Goal: Information Seeking & Learning: Learn about a topic

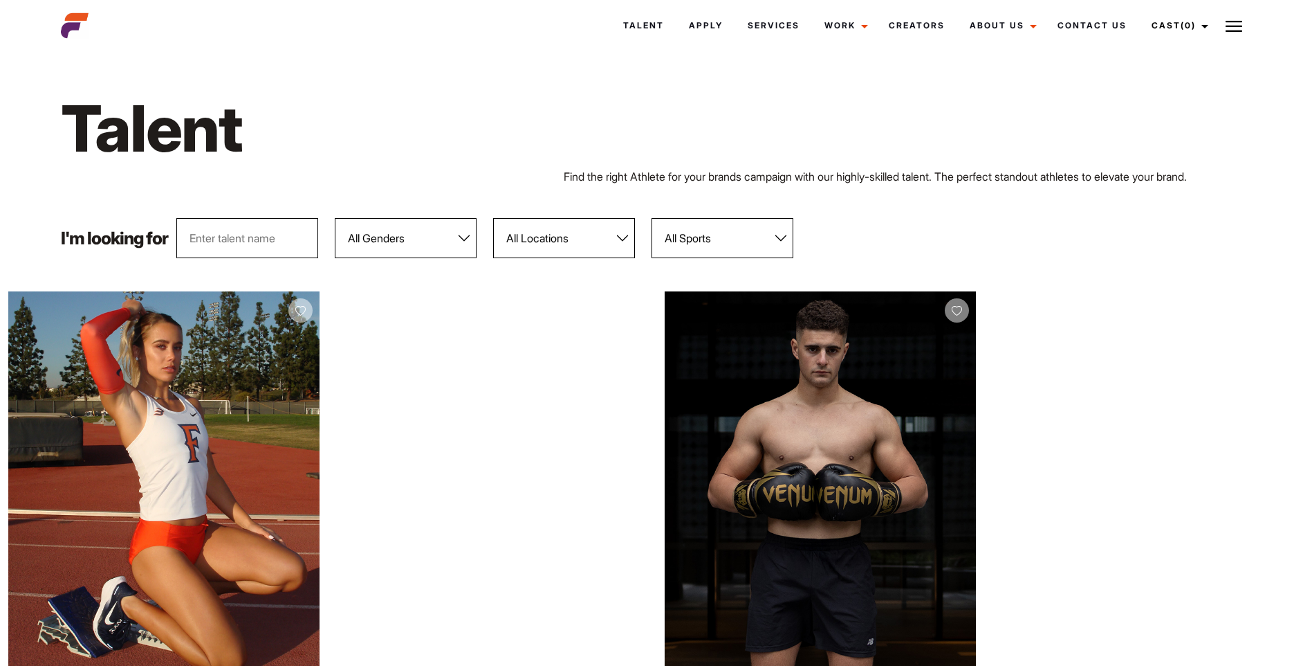
click at [461, 237] on select "All Genders Female Male" at bounding box center [406, 238] width 142 height 40
select select "104"
click at [335, 218] on select "All Genders Female Male" at bounding box center [406, 238] width 142 height 40
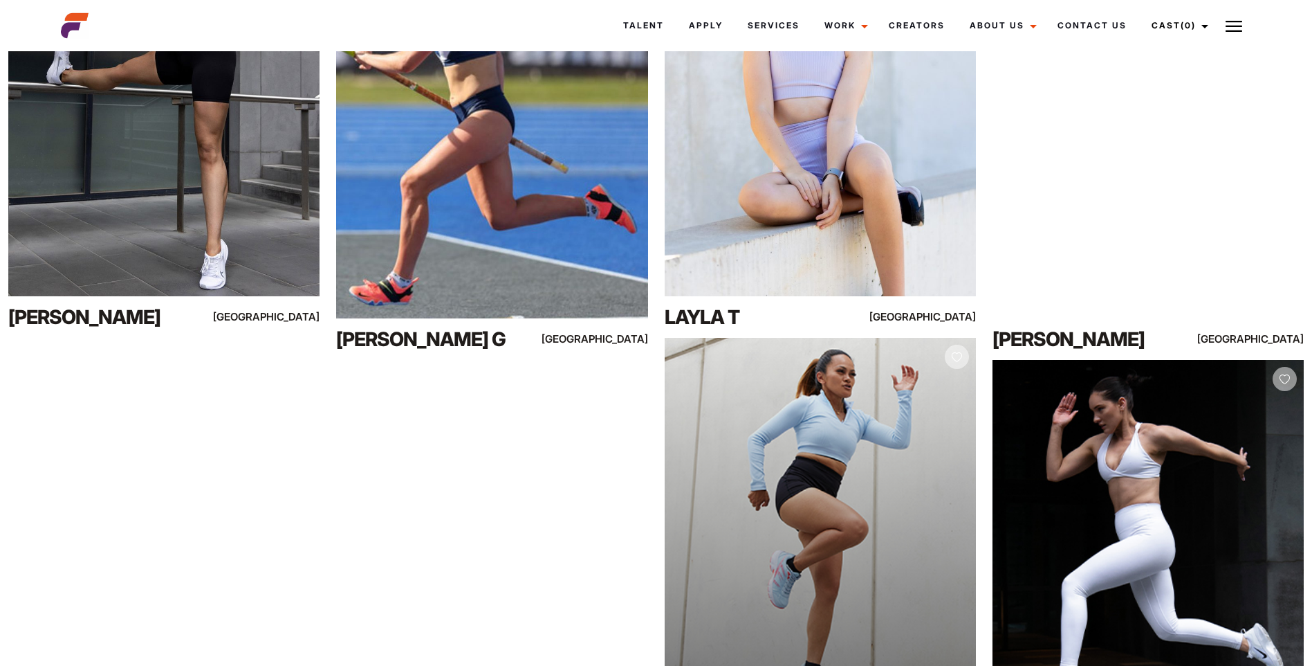
scroll to position [14513, 0]
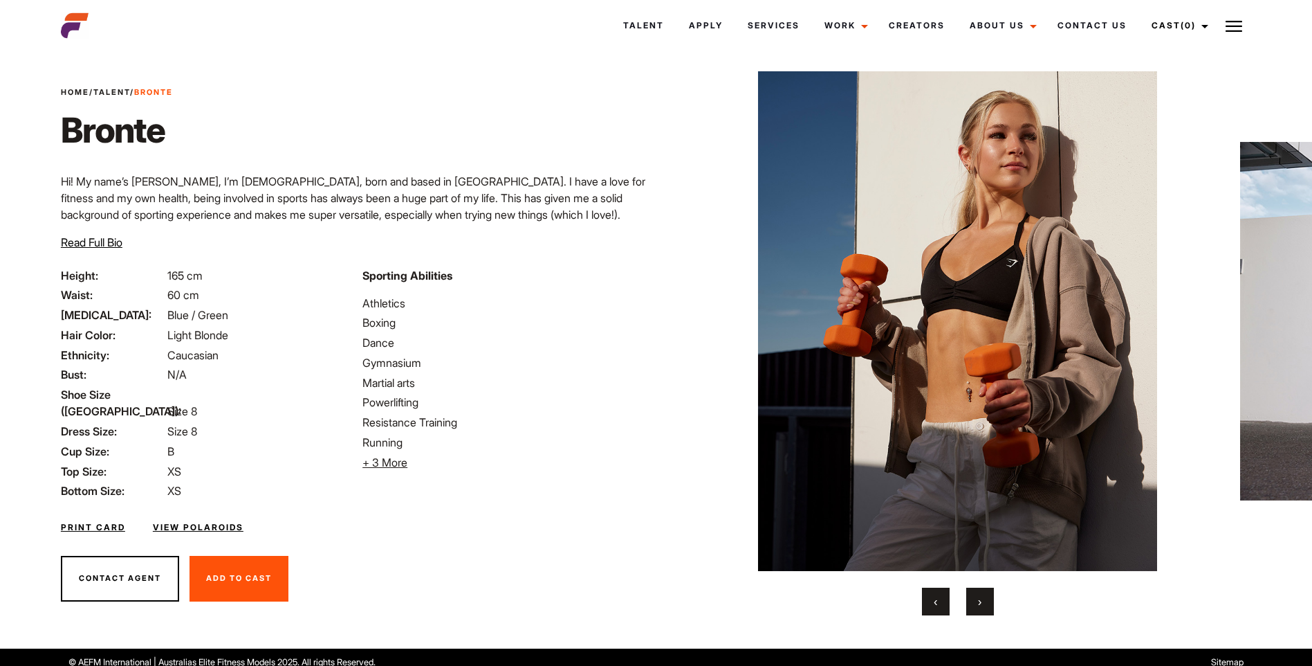
scroll to position [27, 0]
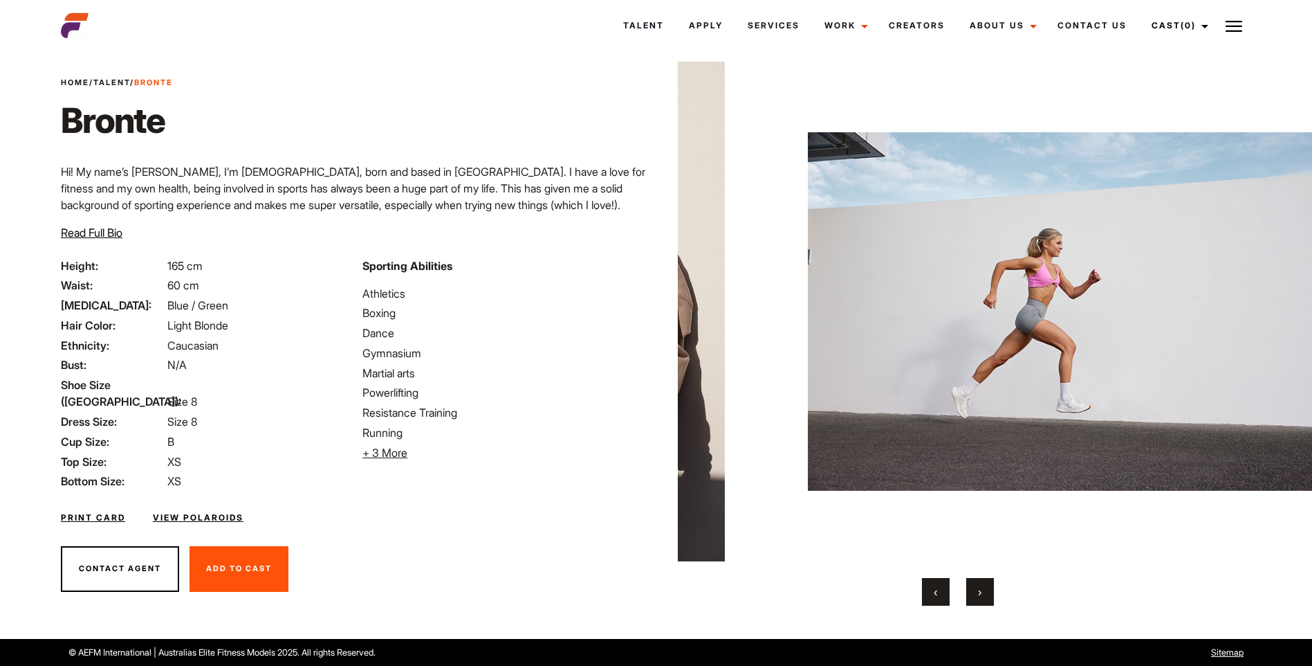
drag, startPoint x: 1268, startPoint y: 264, endPoint x: 870, endPoint y: 274, distance: 397.9
click at [841, 277] on img at bounding box center [1076, 311] width 537 height 499
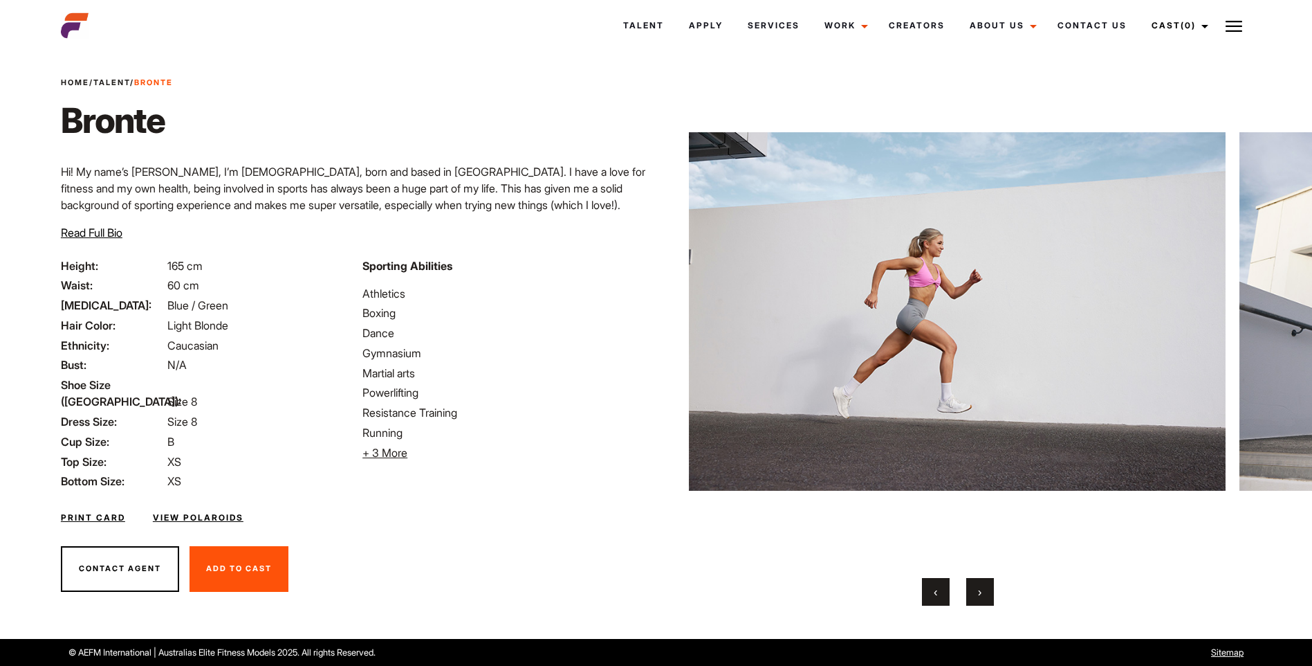
click at [984, 594] on button "›" at bounding box center [980, 592] width 28 height 28
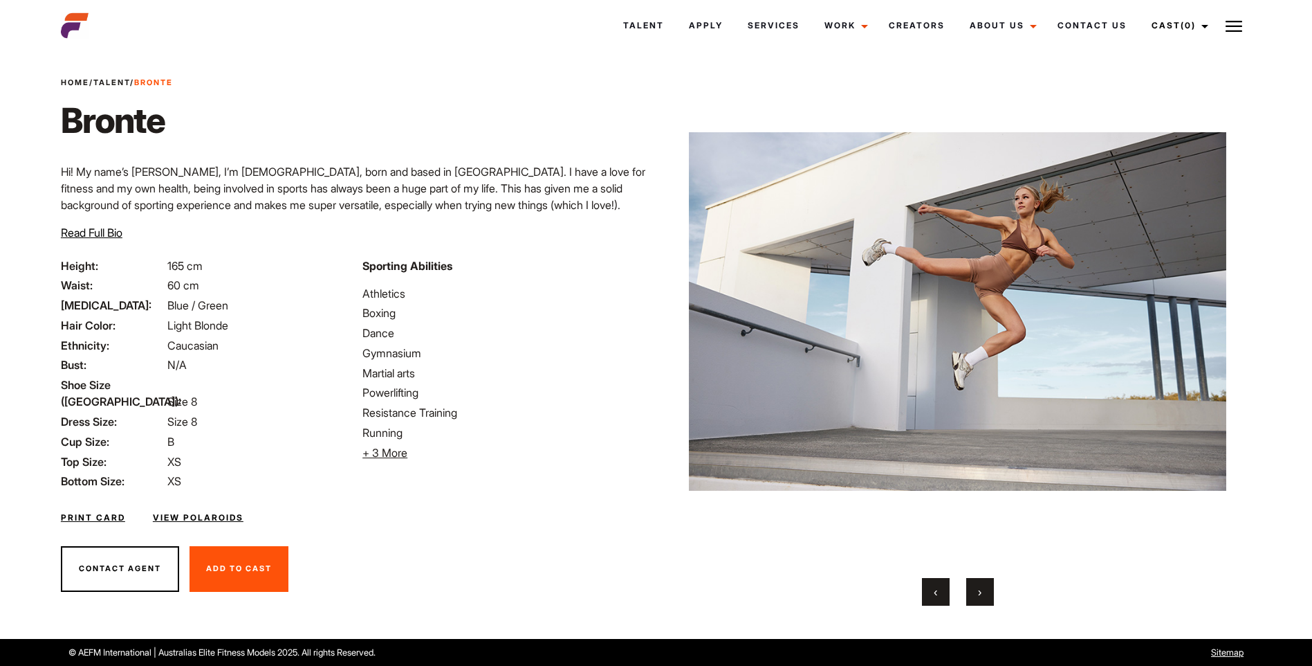
click at [984, 594] on button "›" at bounding box center [980, 592] width 28 height 28
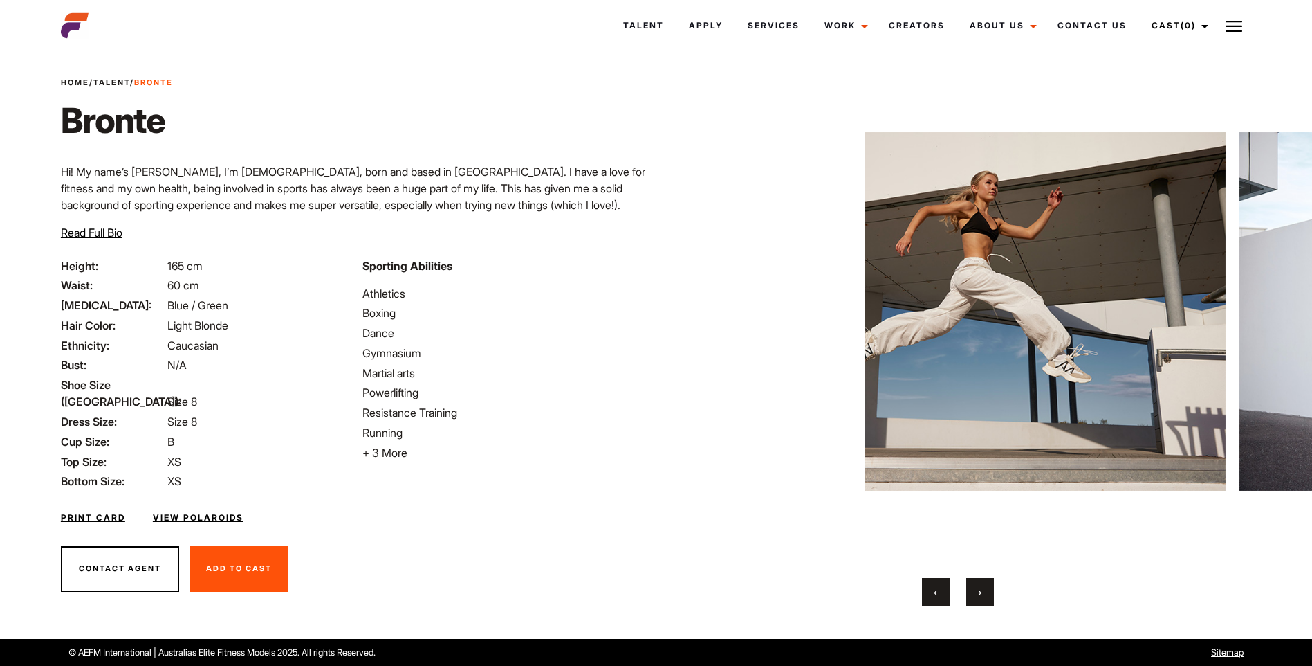
click at [984, 594] on button "›" at bounding box center [980, 592] width 28 height 28
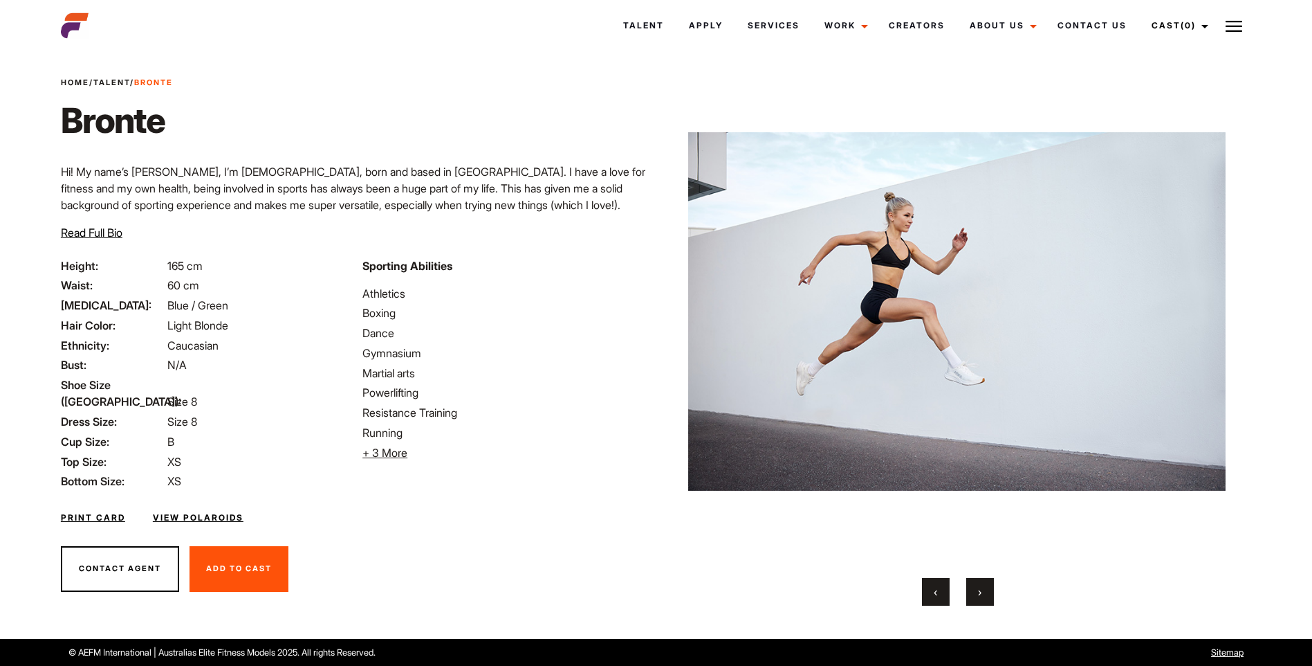
click at [984, 594] on button "›" at bounding box center [980, 592] width 28 height 28
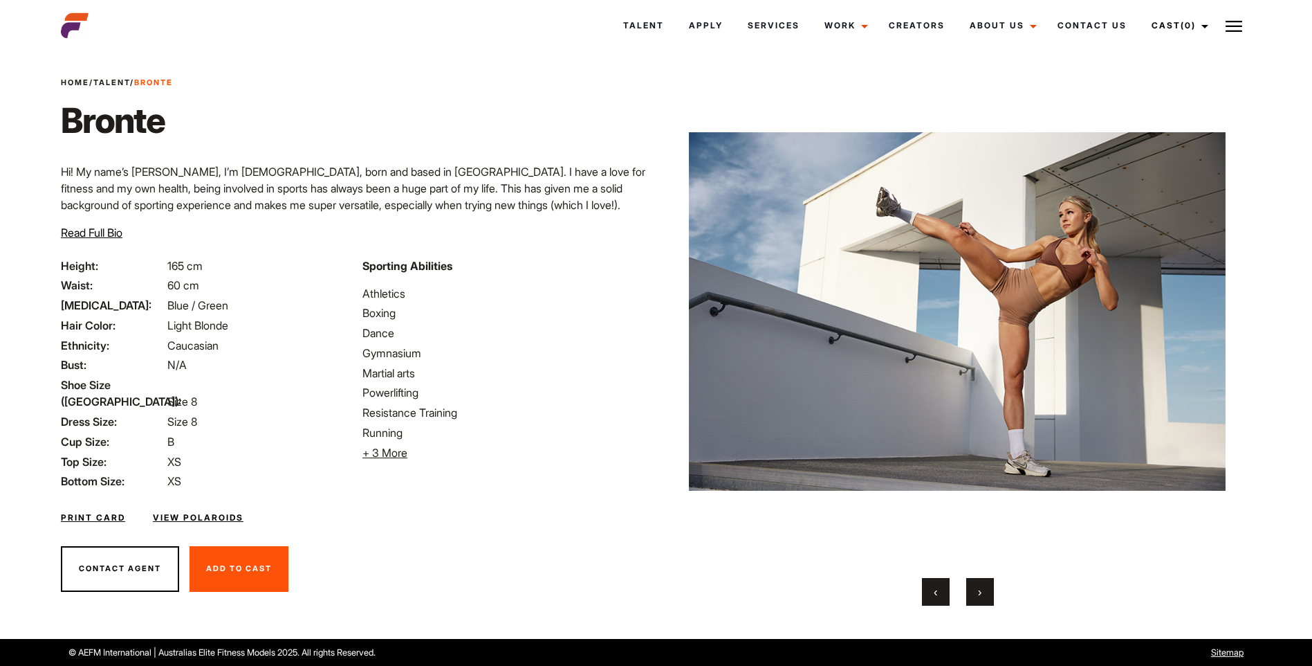
click at [982, 586] on span "›" at bounding box center [979, 592] width 3 height 14
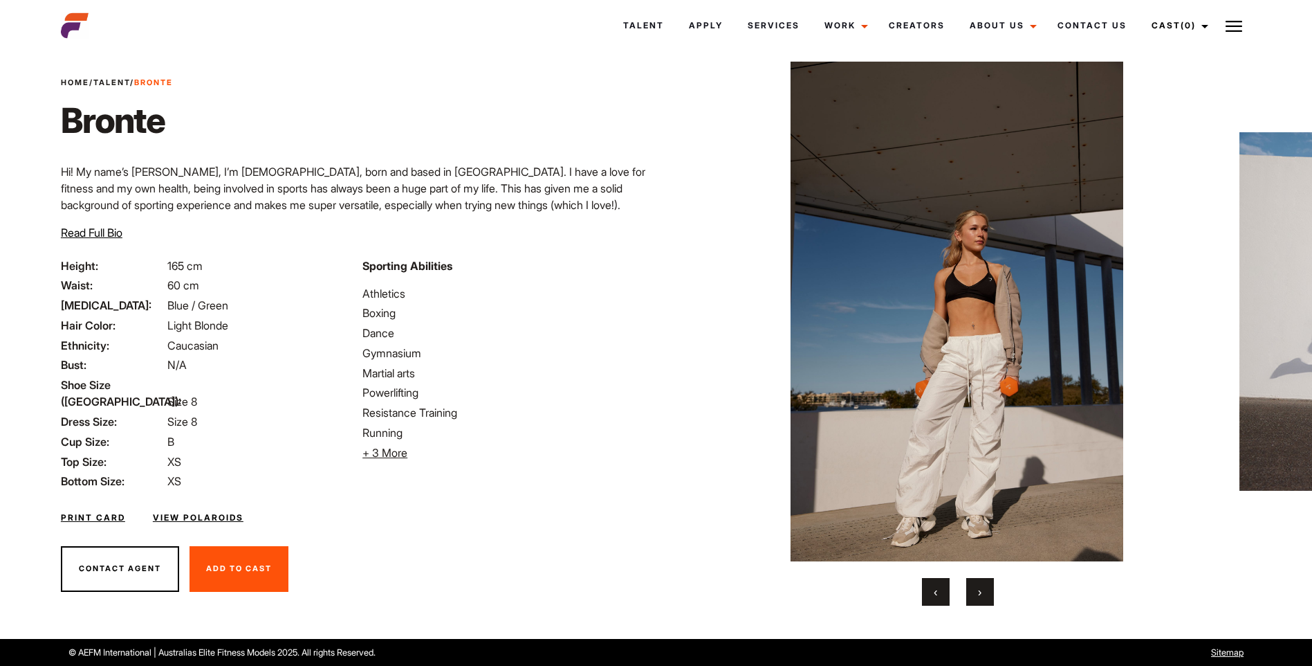
click at [980, 586] on span "›" at bounding box center [979, 592] width 3 height 14
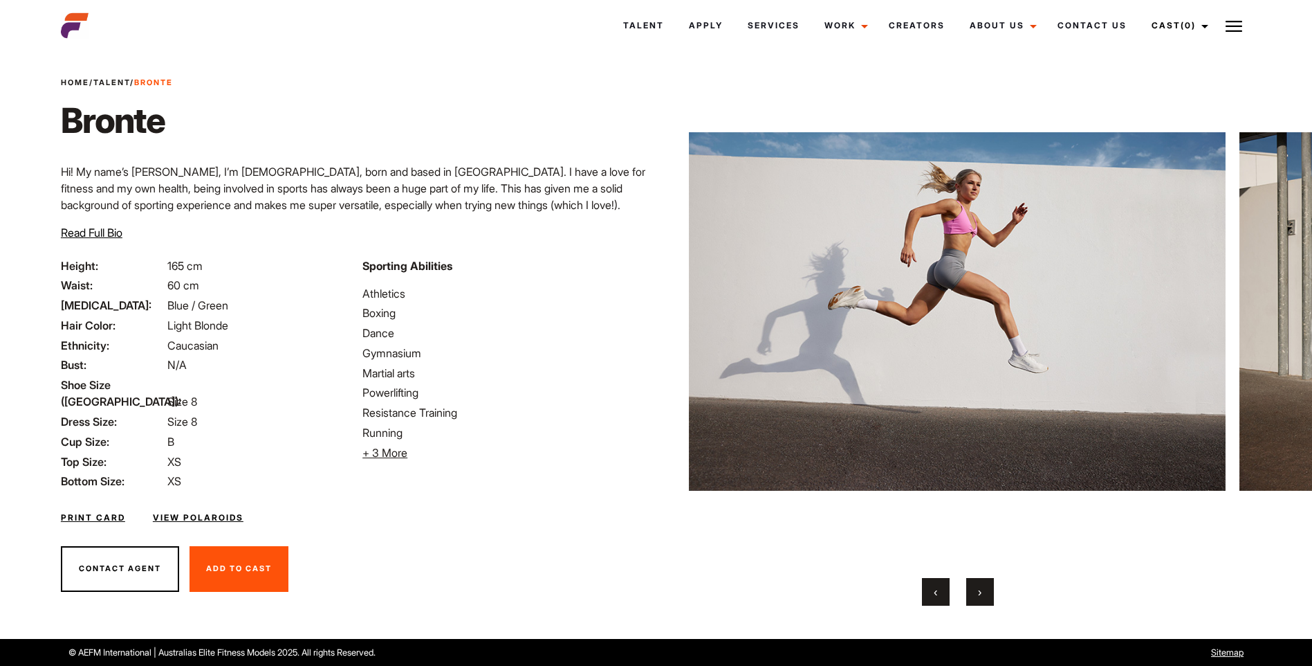
click at [980, 586] on span "›" at bounding box center [979, 592] width 3 height 14
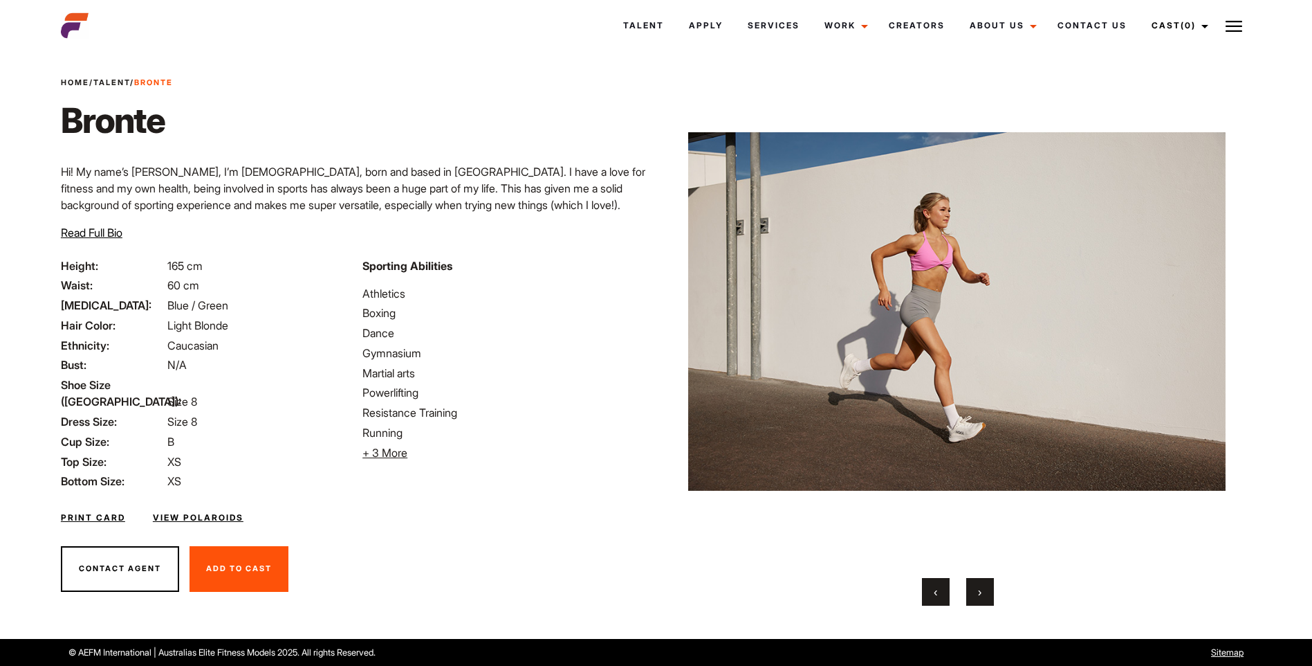
click at [980, 586] on span "›" at bounding box center [979, 592] width 3 height 14
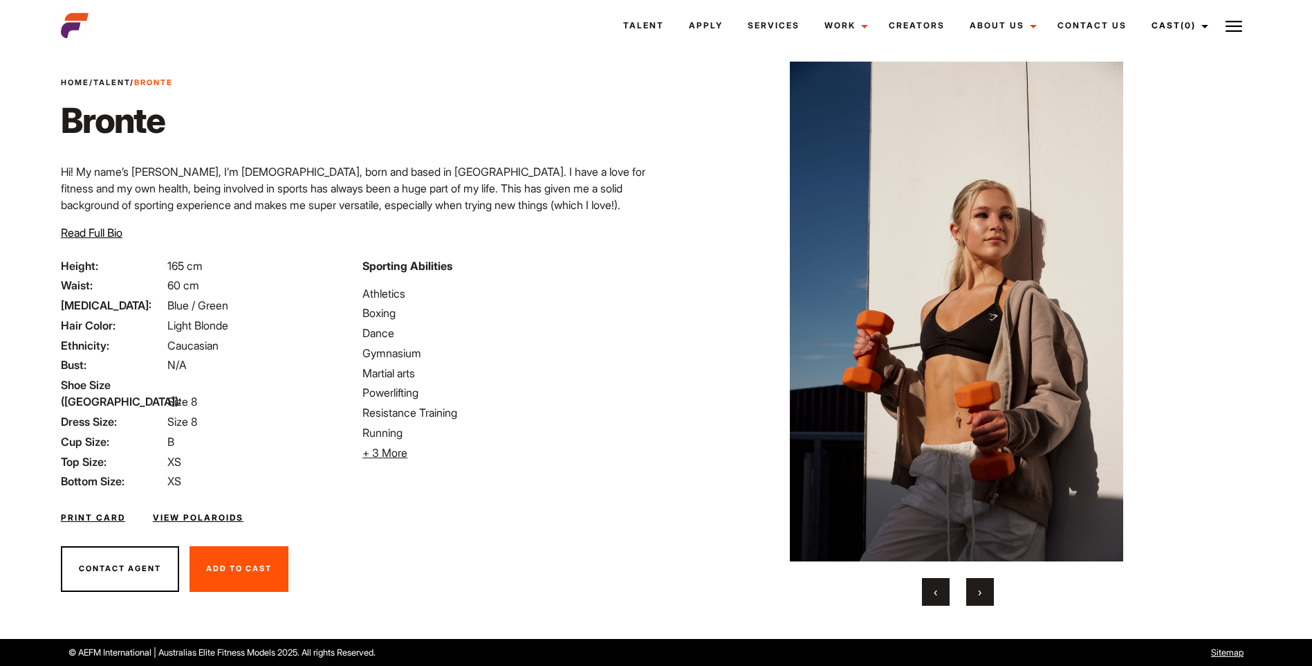
click at [980, 586] on span "›" at bounding box center [979, 592] width 3 height 14
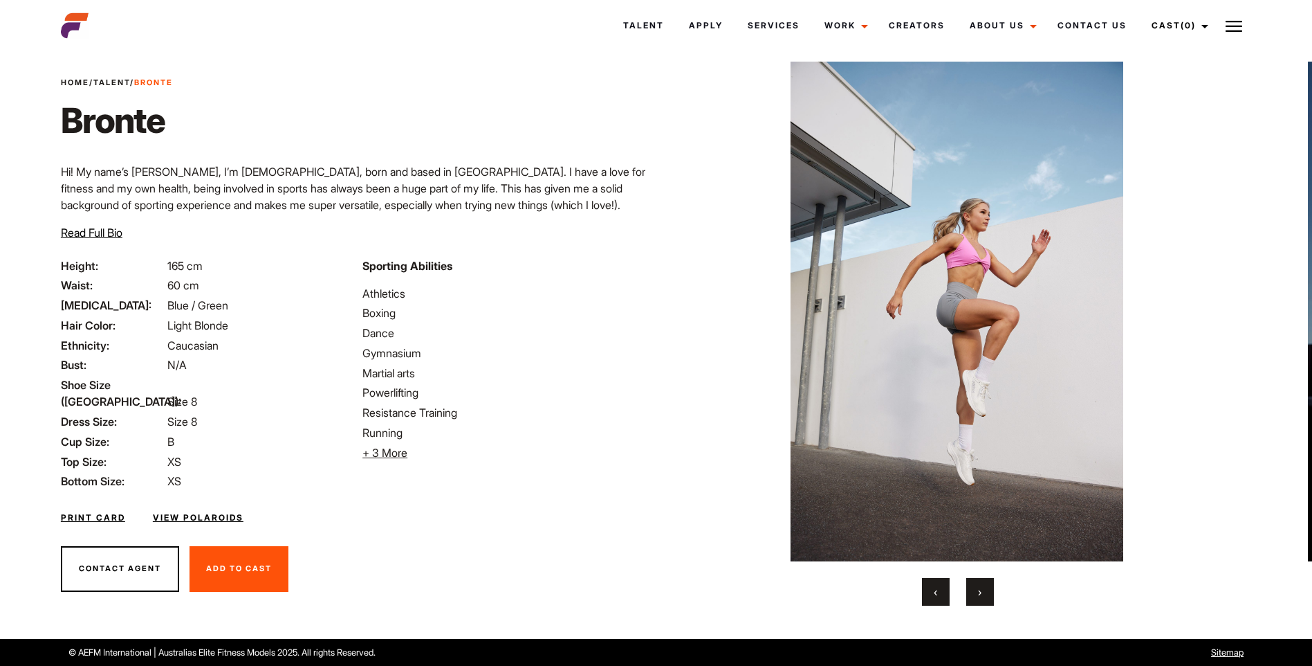
click at [980, 586] on span "›" at bounding box center [979, 592] width 3 height 14
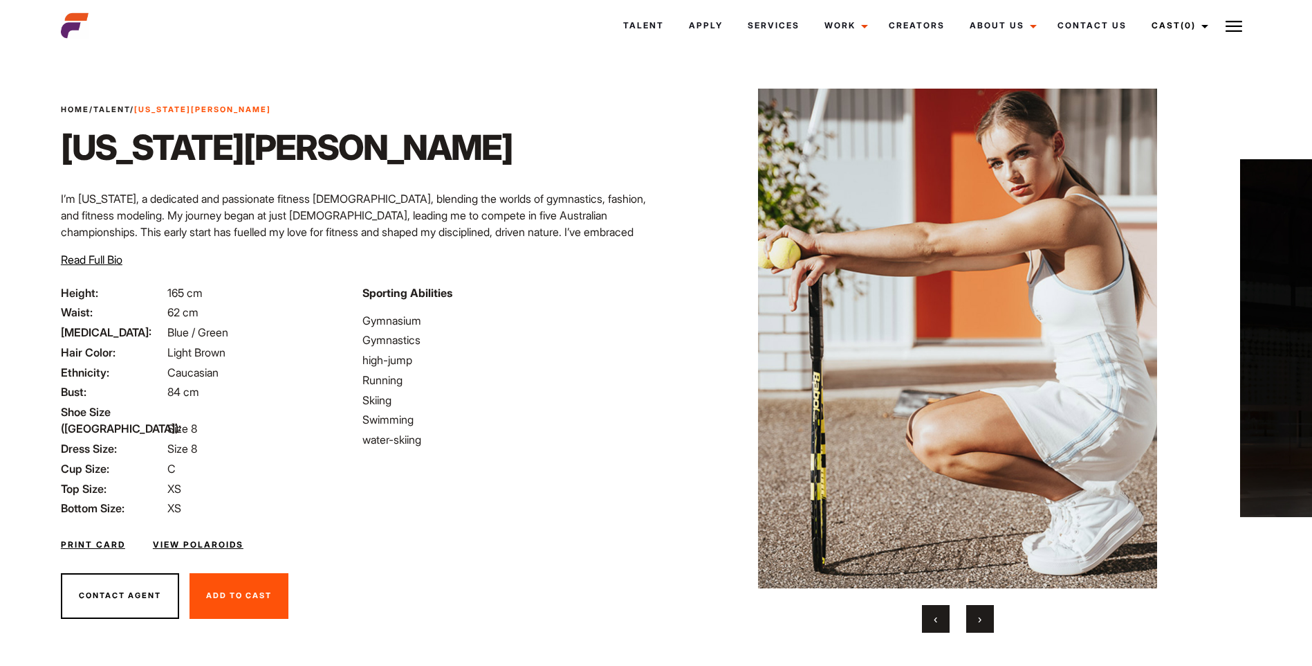
click at [211, 538] on link "View Polaroids" at bounding box center [198, 544] width 91 height 12
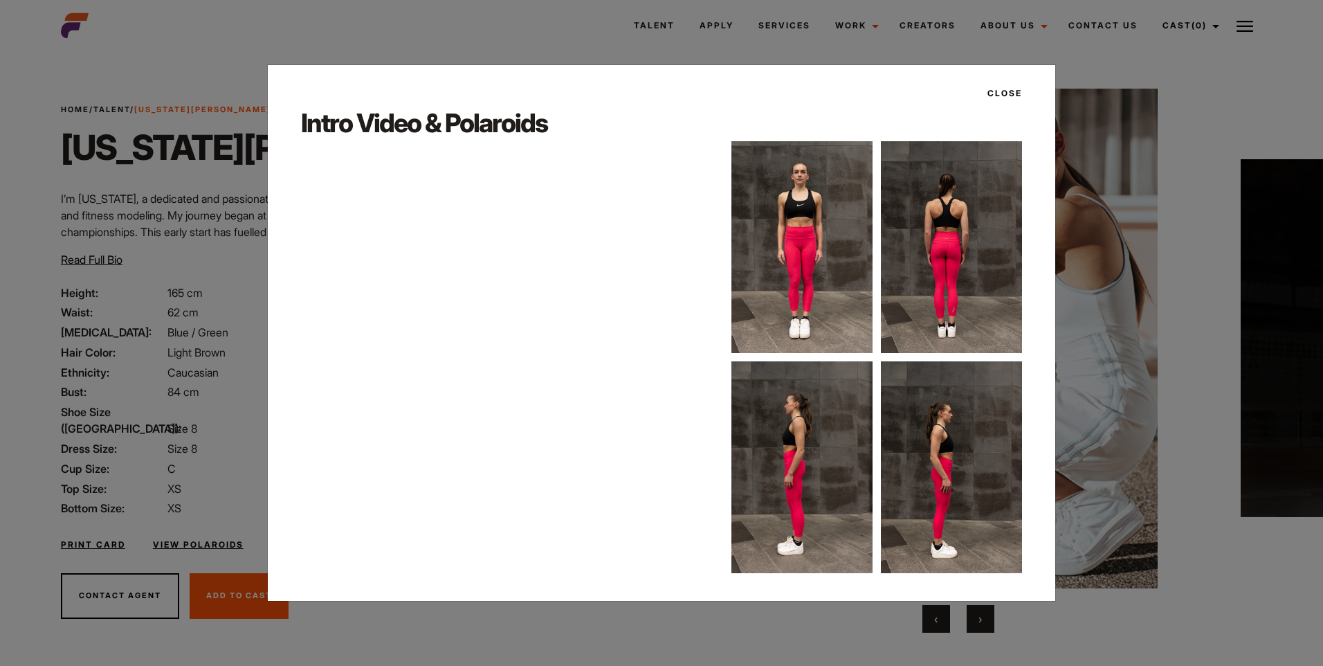
click at [1007, 89] on button "Close" at bounding box center [1000, 94] width 43 height 24
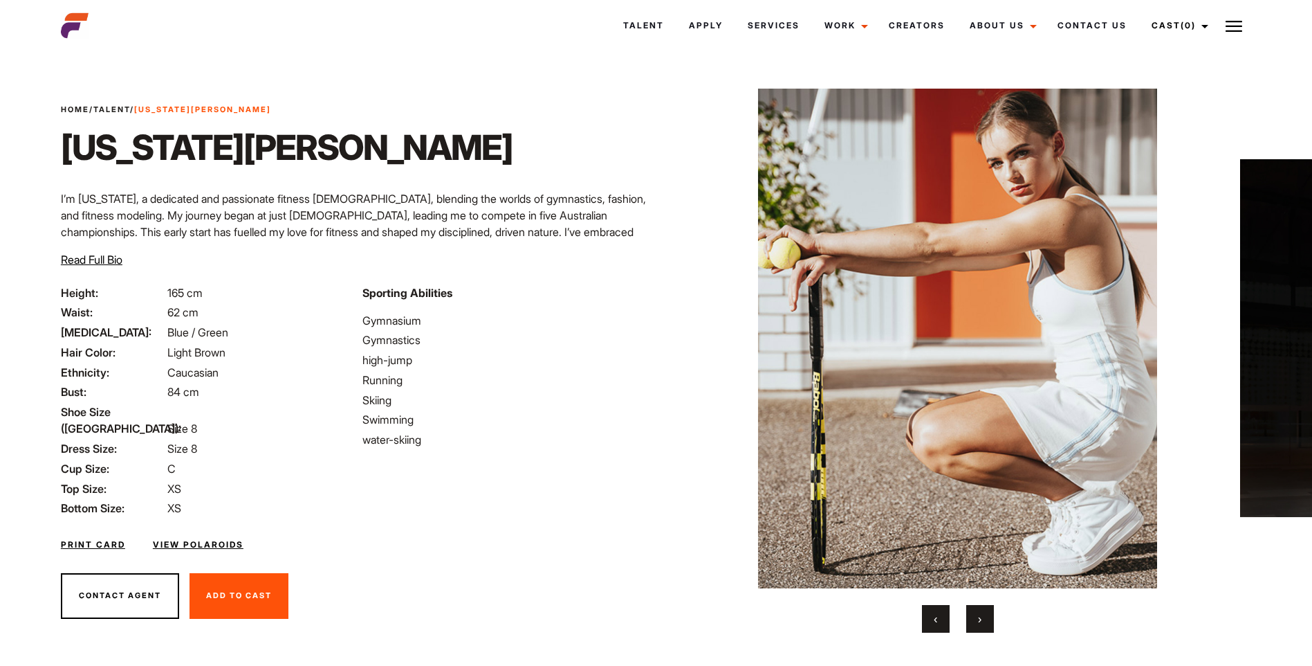
click at [980, 616] on span "›" at bounding box center [979, 619] width 3 height 14
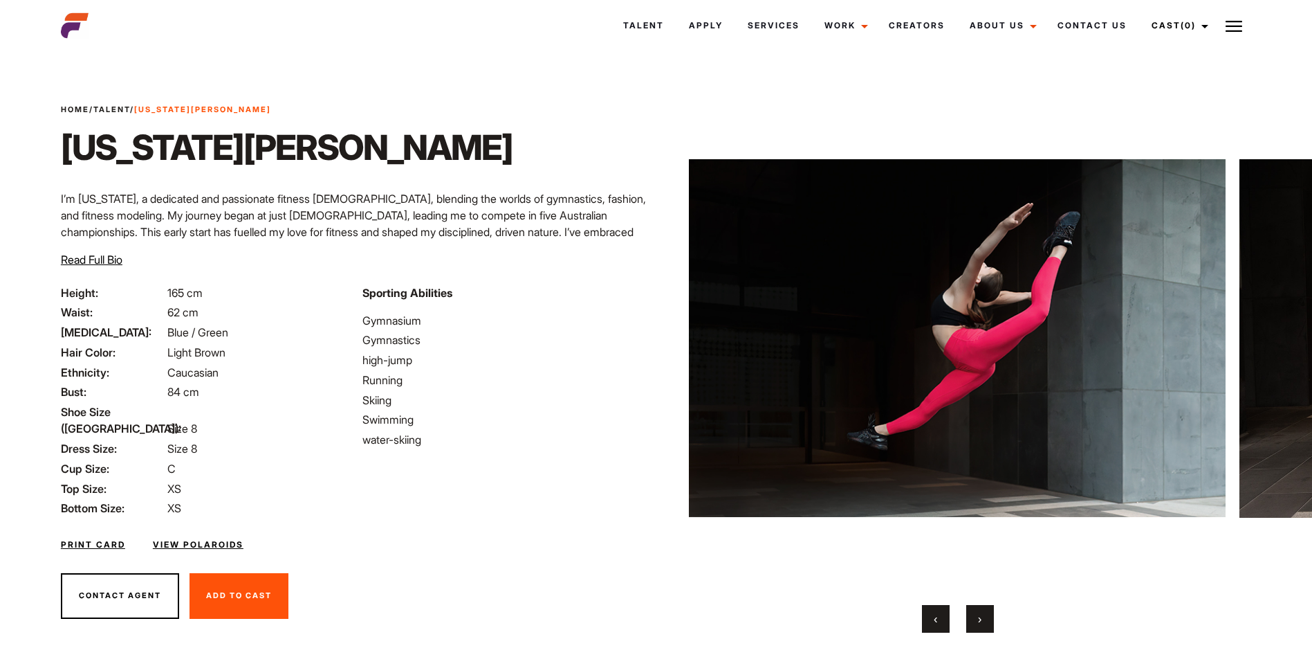
click at [980, 616] on span "›" at bounding box center [979, 619] width 3 height 14
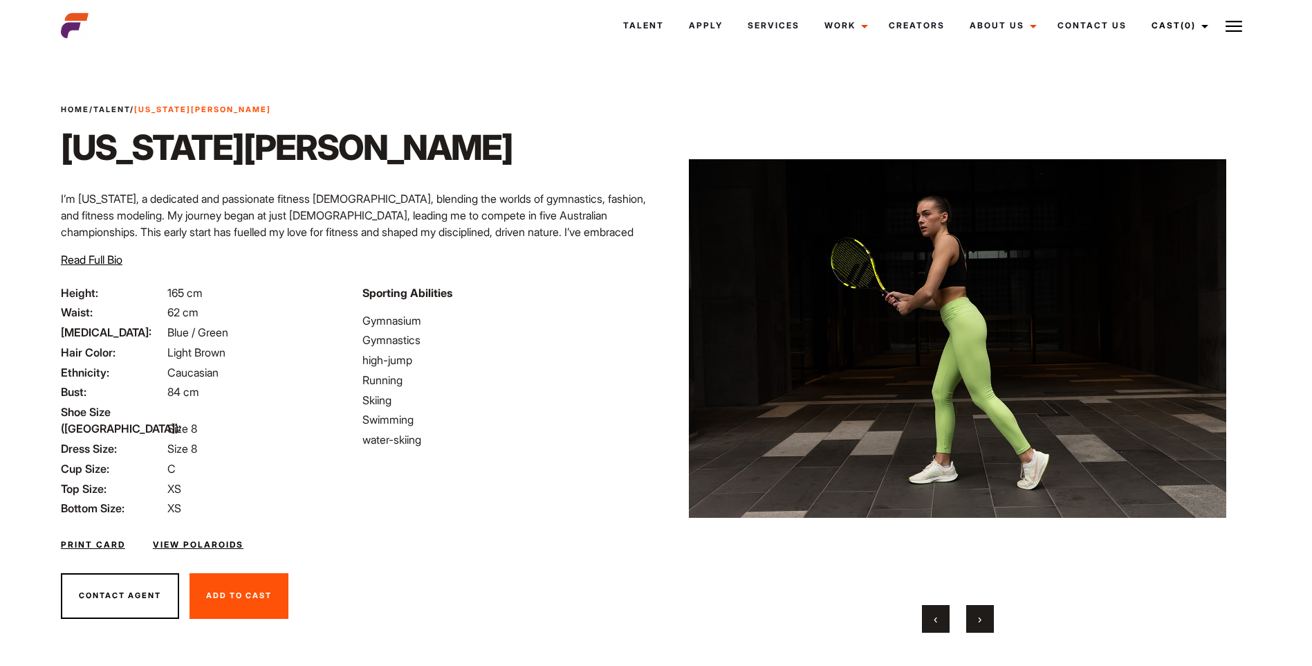
click at [980, 616] on span "›" at bounding box center [979, 619] width 3 height 14
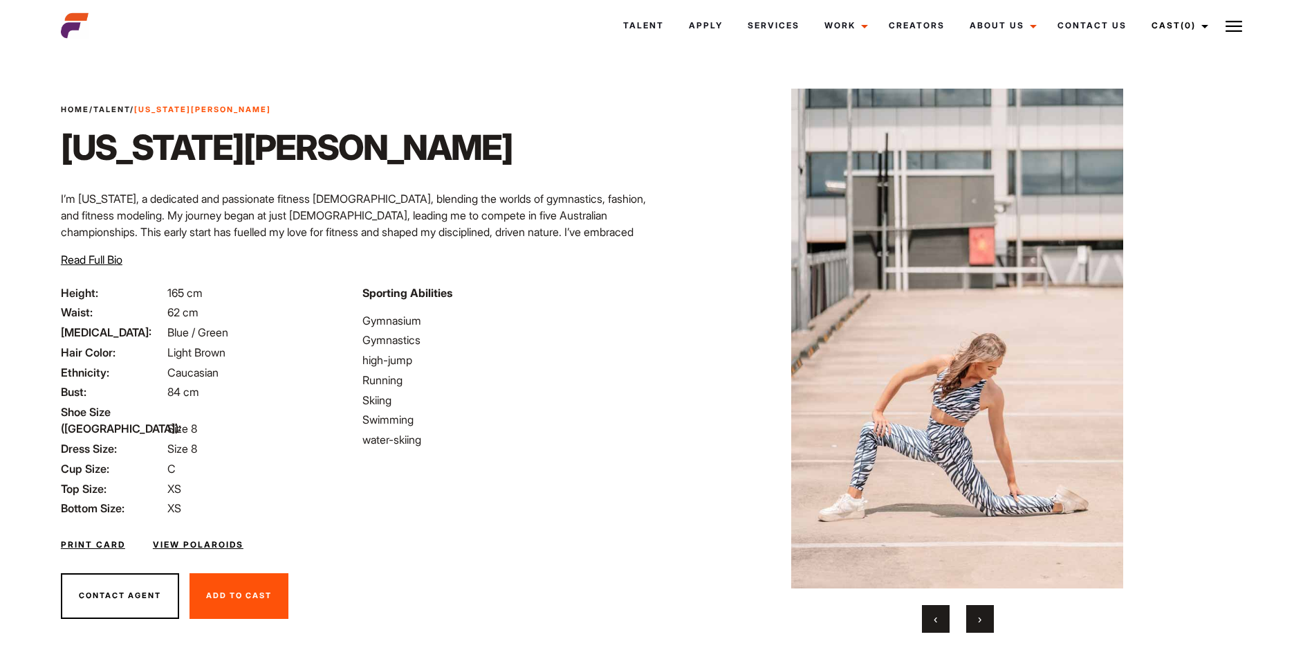
click at [980, 616] on span "›" at bounding box center [979, 619] width 3 height 14
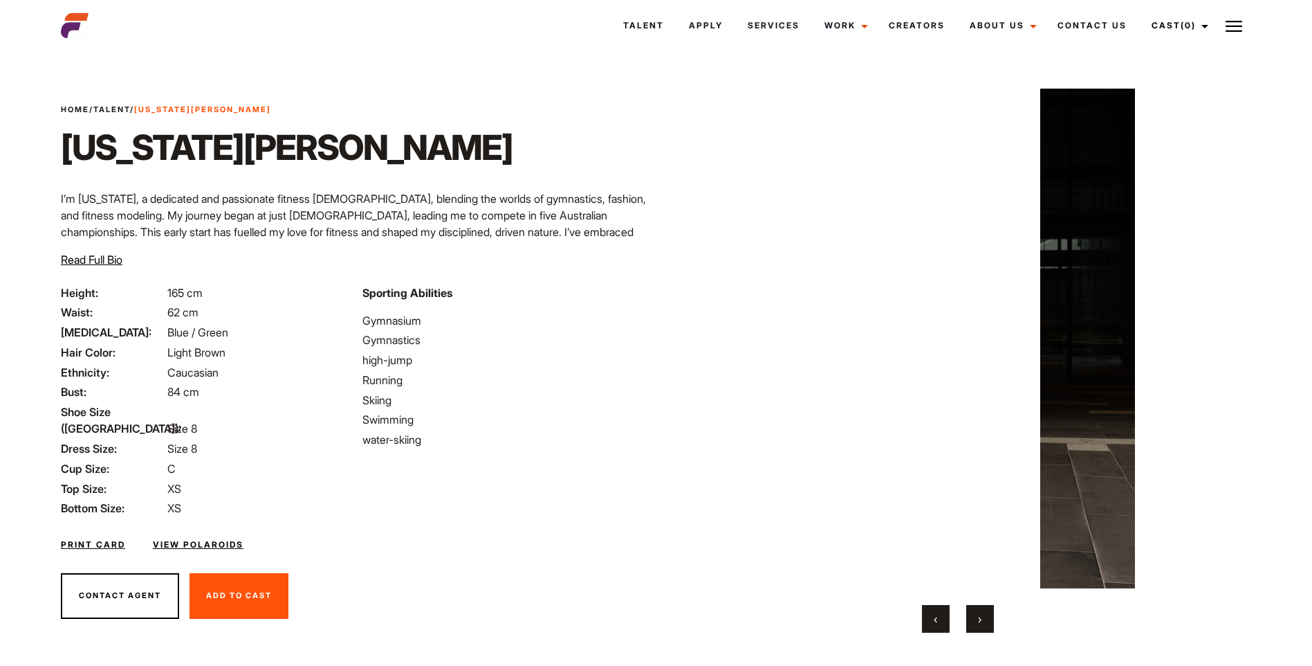
click at [980, 615] on span "›" at bounding box center [979, 619] width 3 height 14
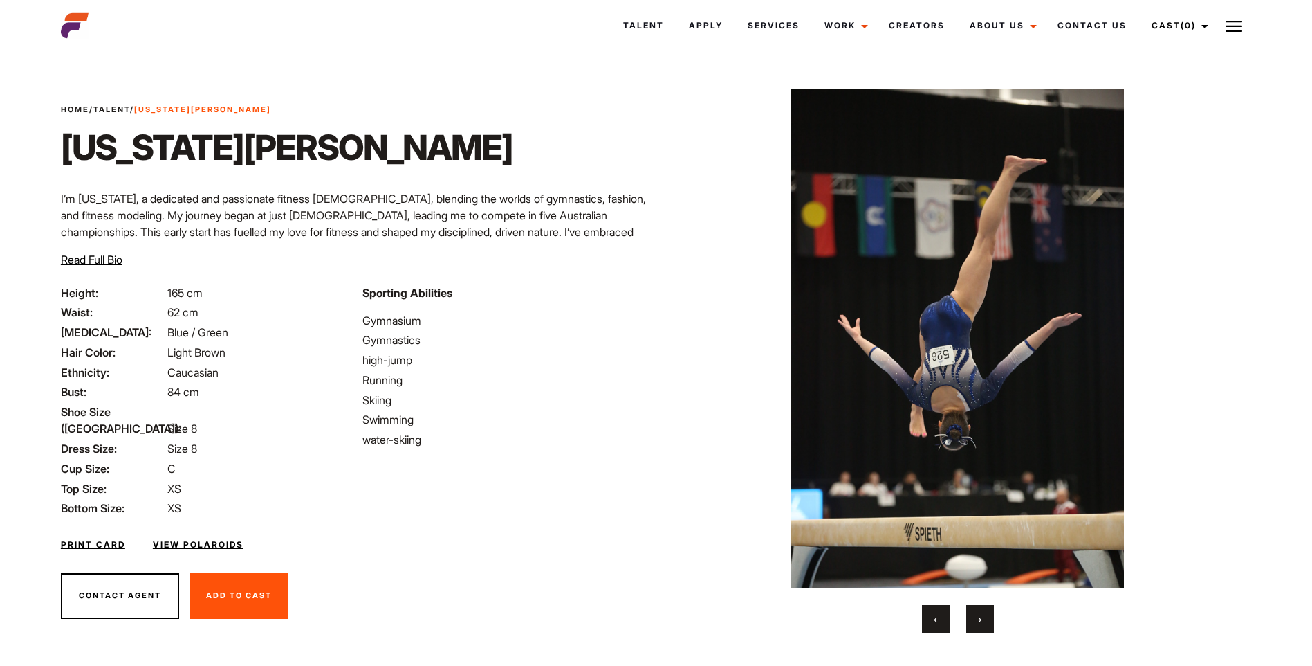
click at [980, 615] on span "›" at bounding box center [979, 619] width 3 height 14
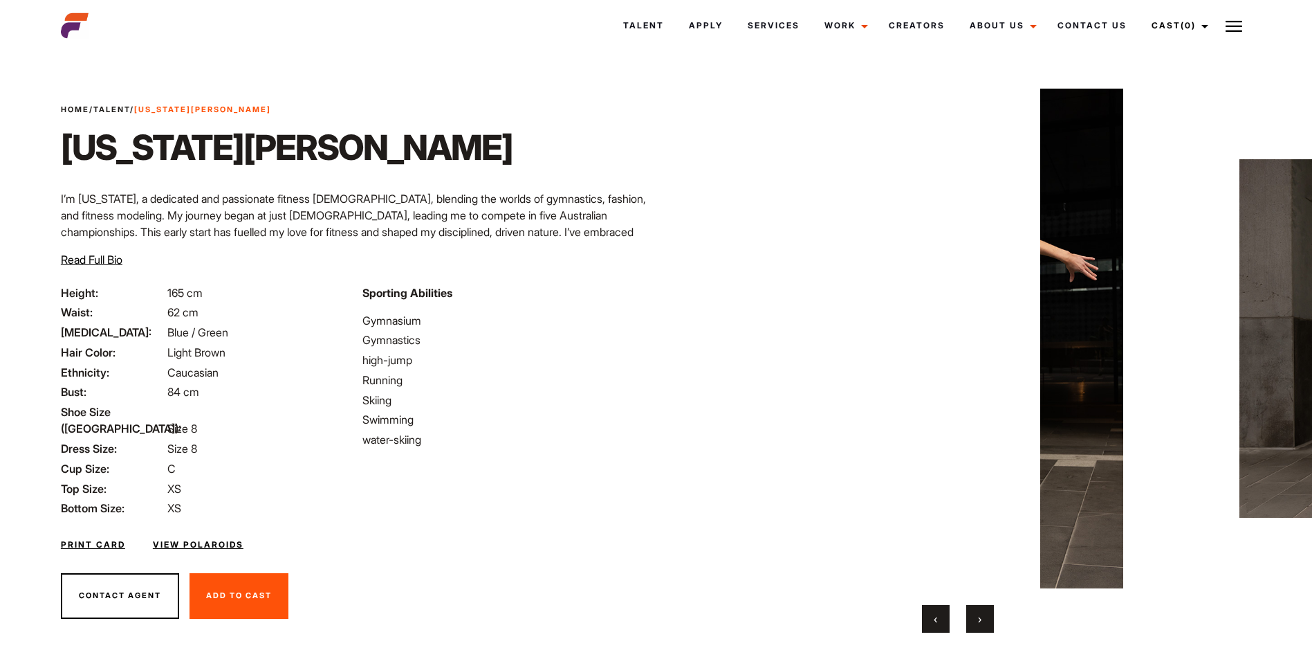
click at [980, 615] on span "›" at bounding box center [979, 619] width 3 height 14
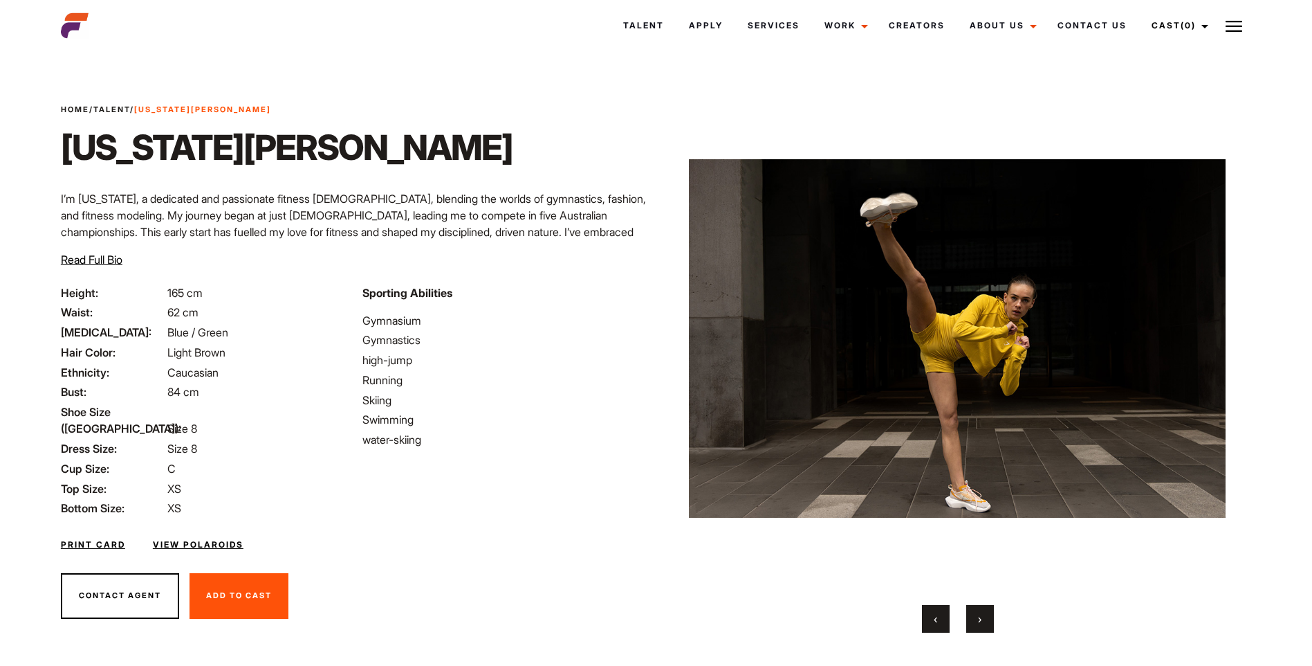
click at [980, 614] on span "›" at bounding box center [979, 619] width 3 height 14
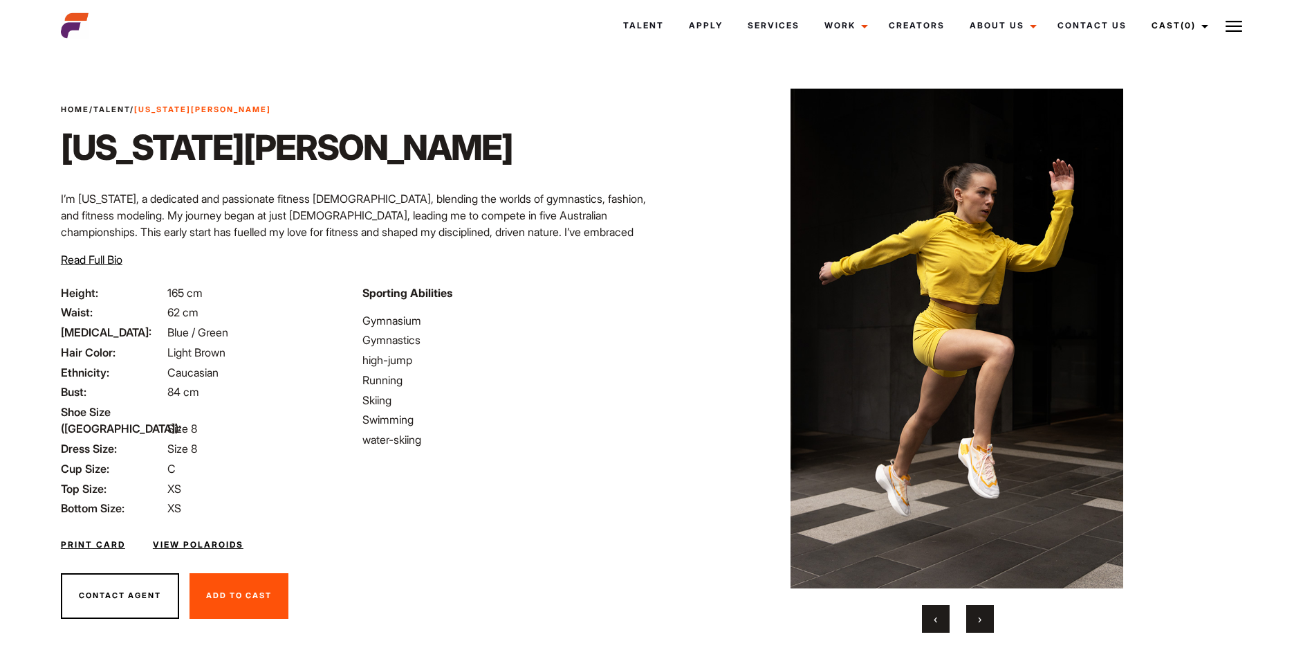
click at [980, 614] on span "›" at bounding box center [979, 619] width 3 height 14
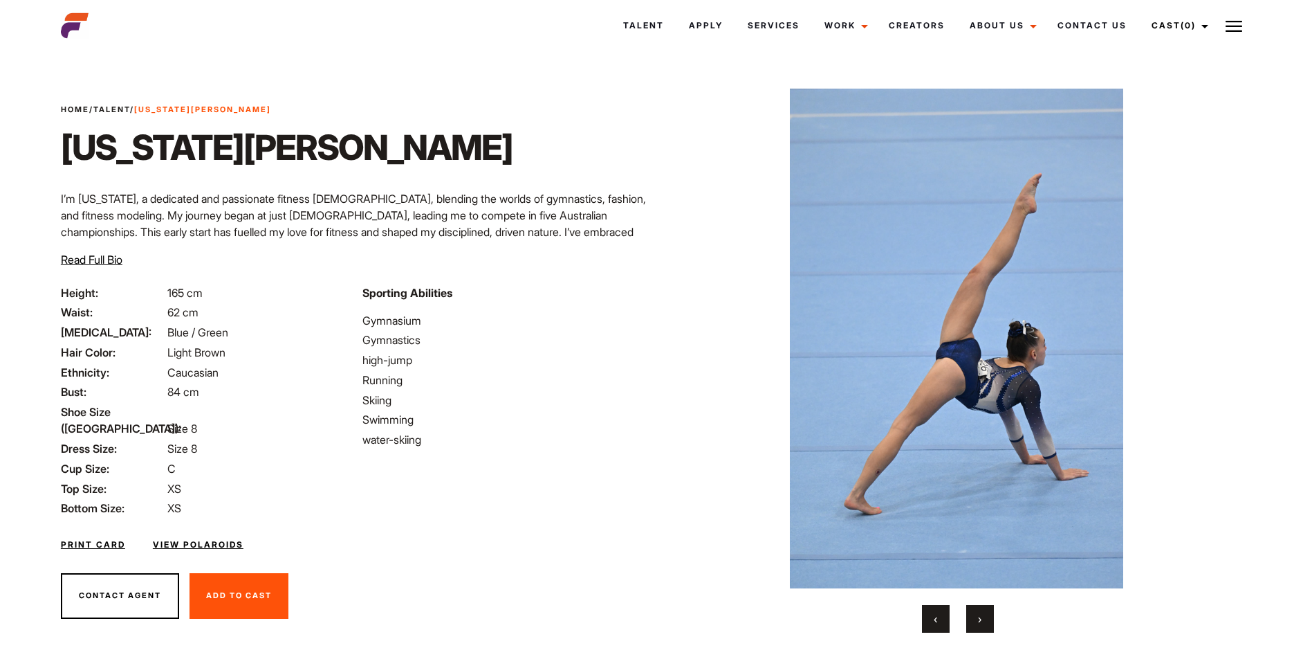
click at [980, 614] on span "›" at bounding box center [979, 619] width 3 height 14
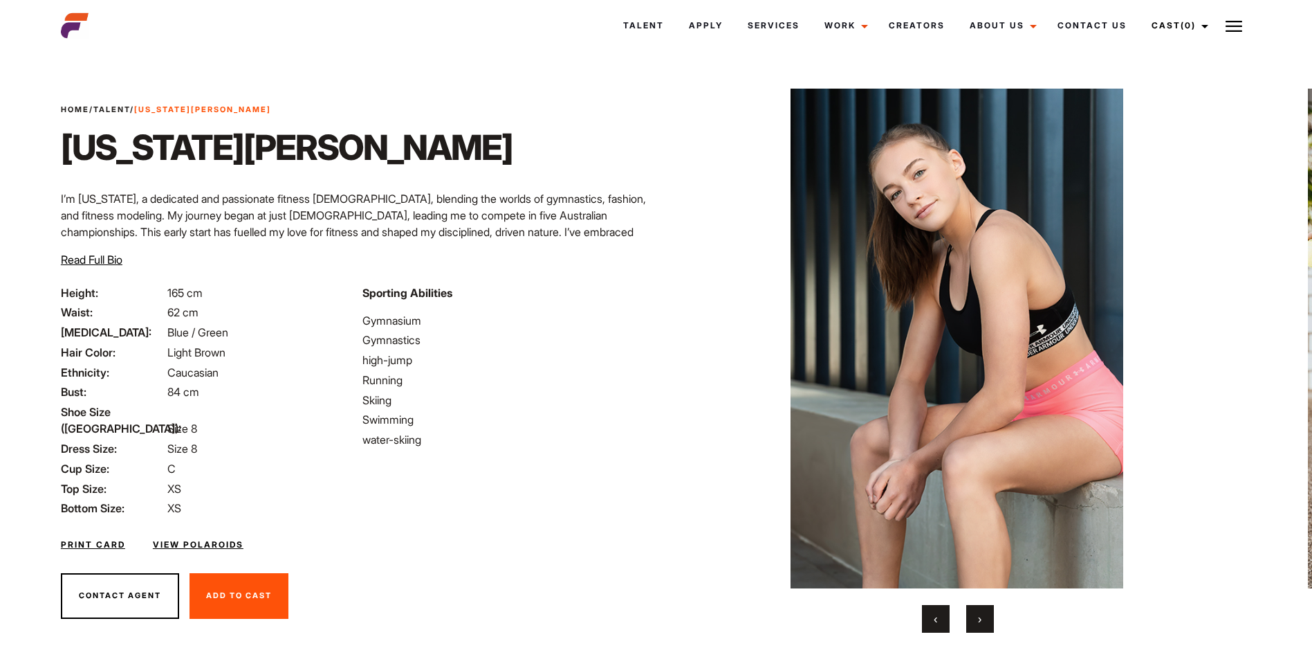
click at [980, 614] on span "›" at bounding box center [979, 619] width 3 height 14
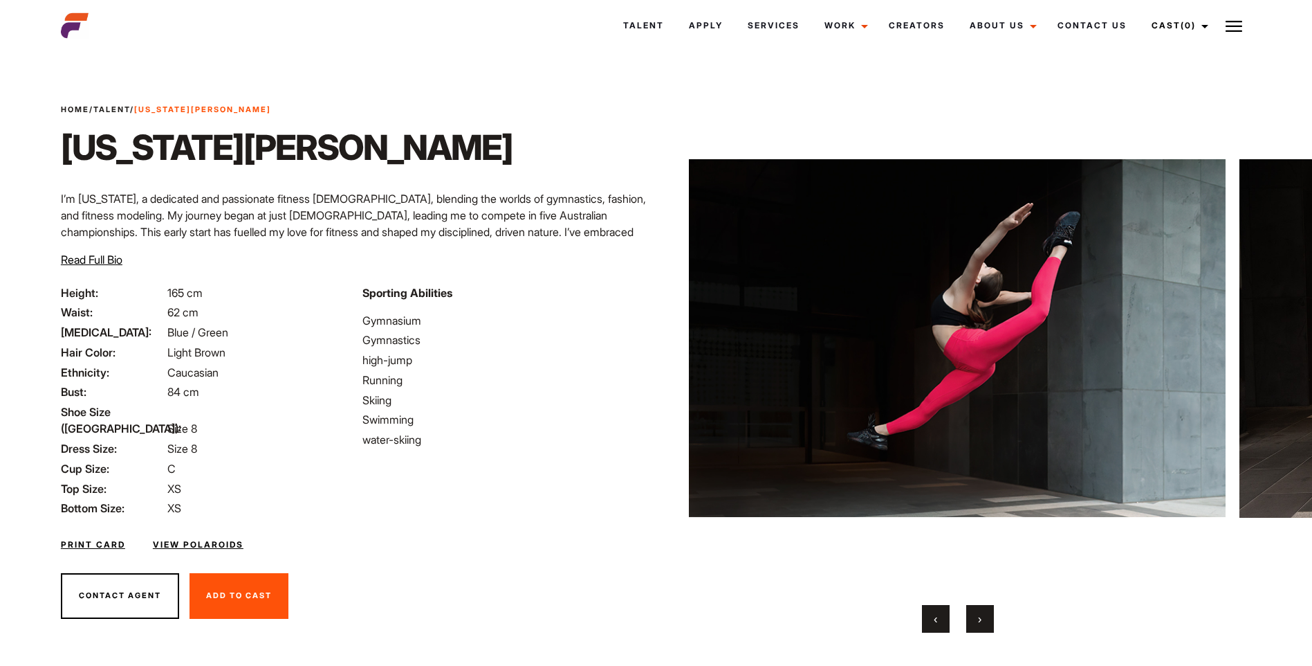
click at [980, 614] on span "›" at bounding box center [979, 619] width 3 height 14
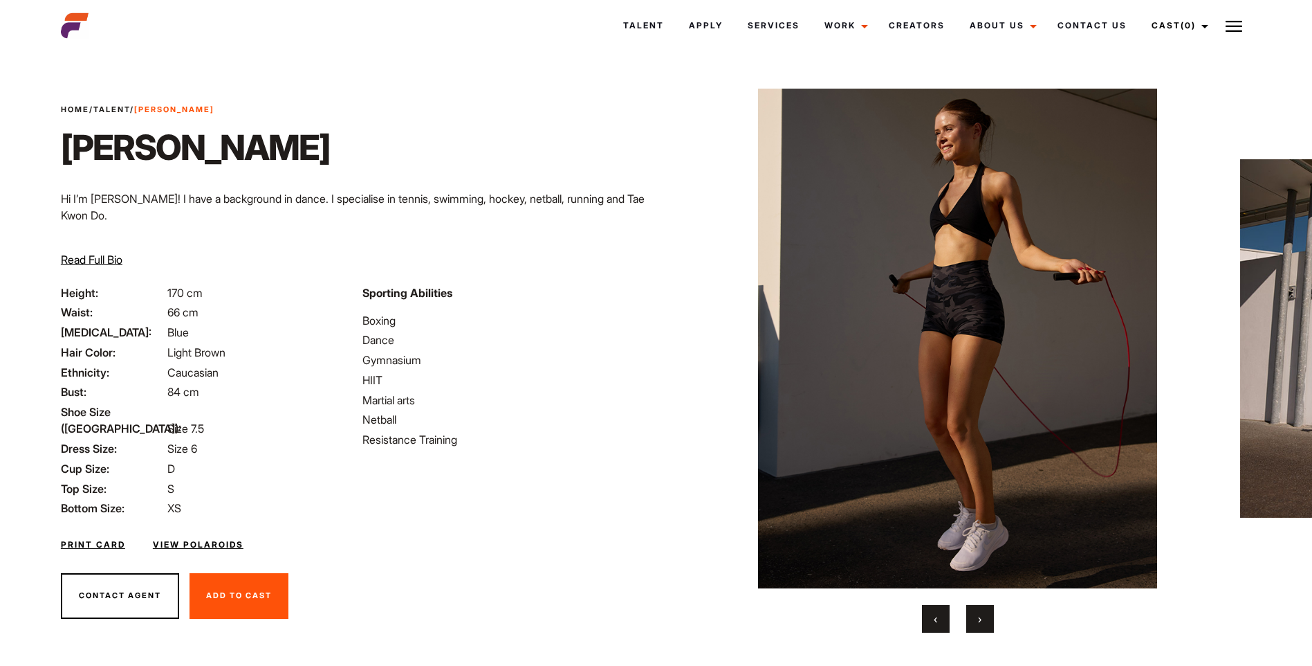
click at [983, 618] on button "›" at bounding box center [980, 619] width 28 height 28
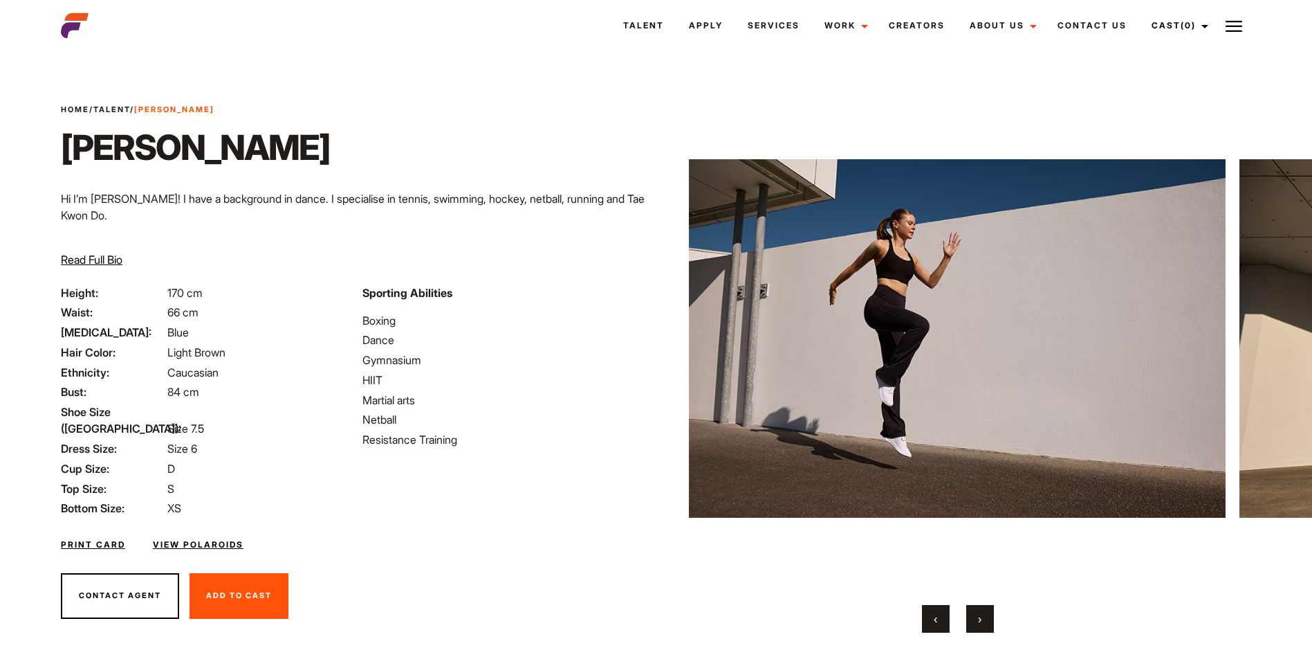
click at [983, 618] on button "›" at bounding box center [980, 619] width 28 height 28
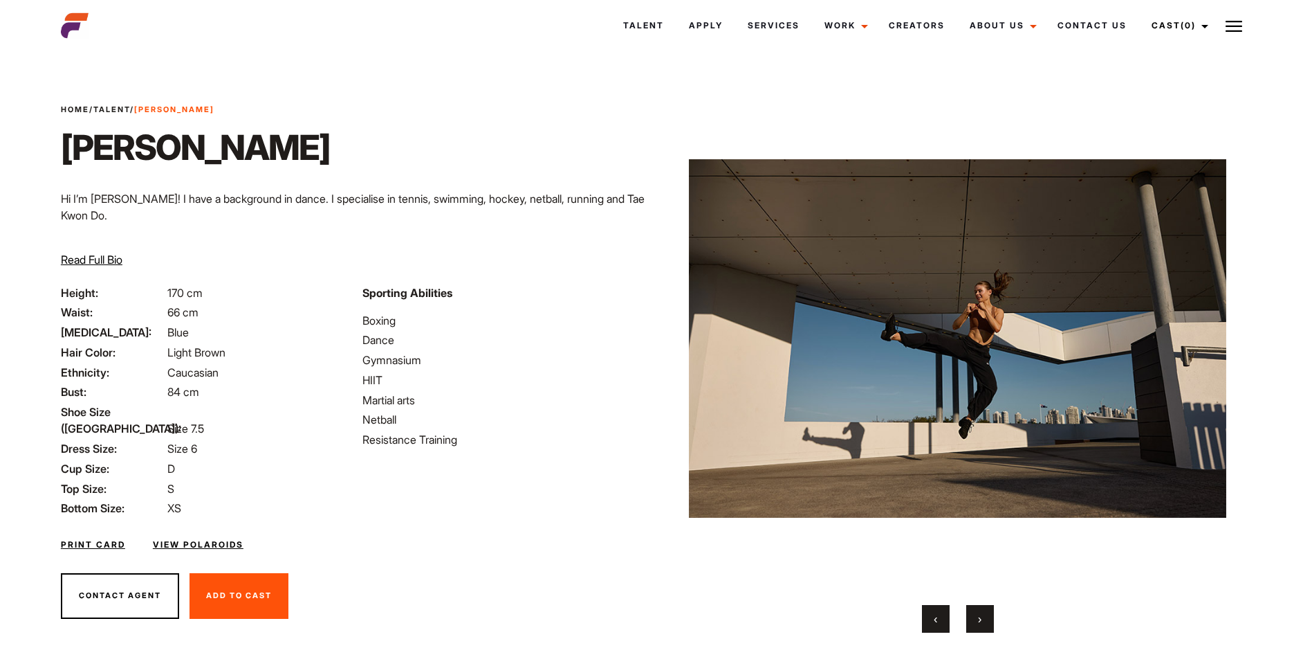
click at [984, 618] on button "›" at bounding box center [980, 619] width 28 height 28
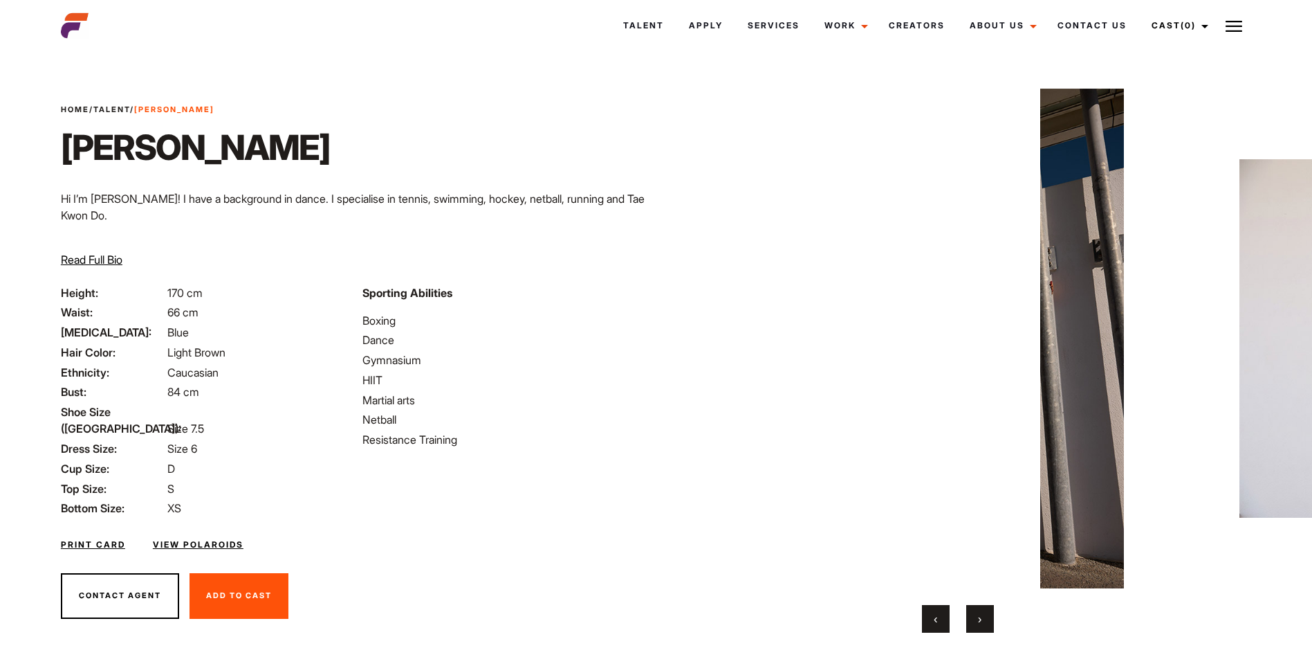
click at [984, 618] on button "›" at bounding box center [980, 619] width 28 height 28
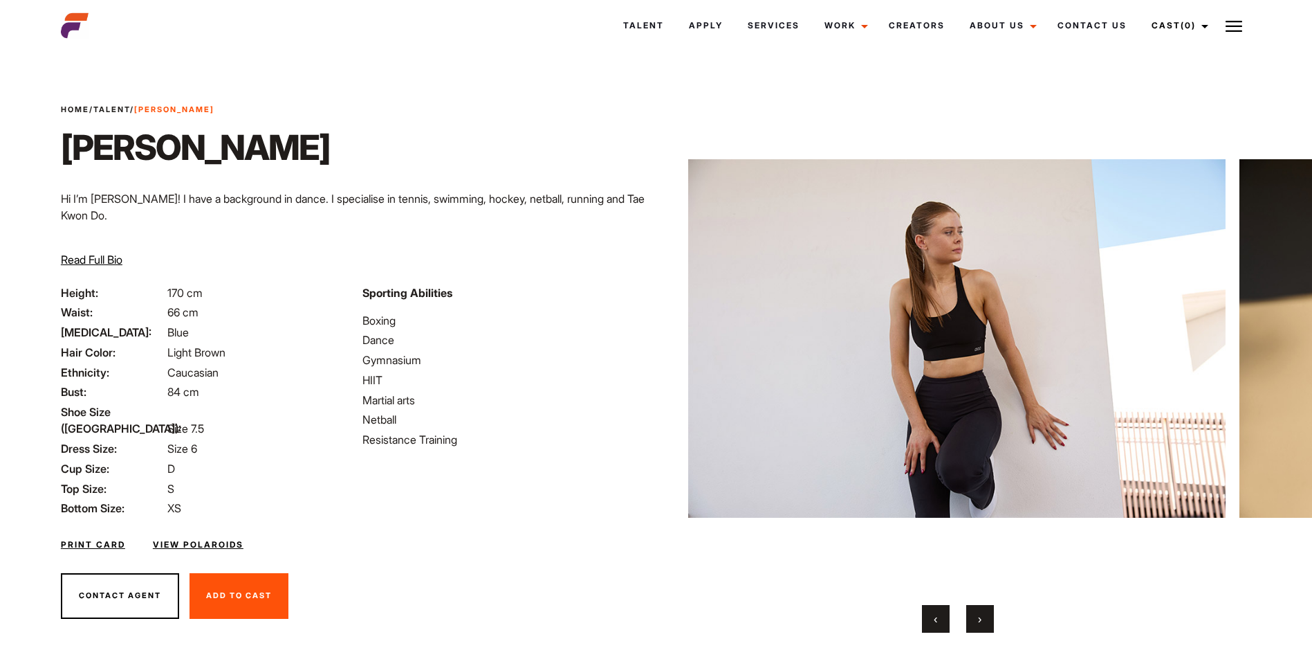
click at [984, 618] on button "›" at bounding box center [980, 619] width 28 height 28
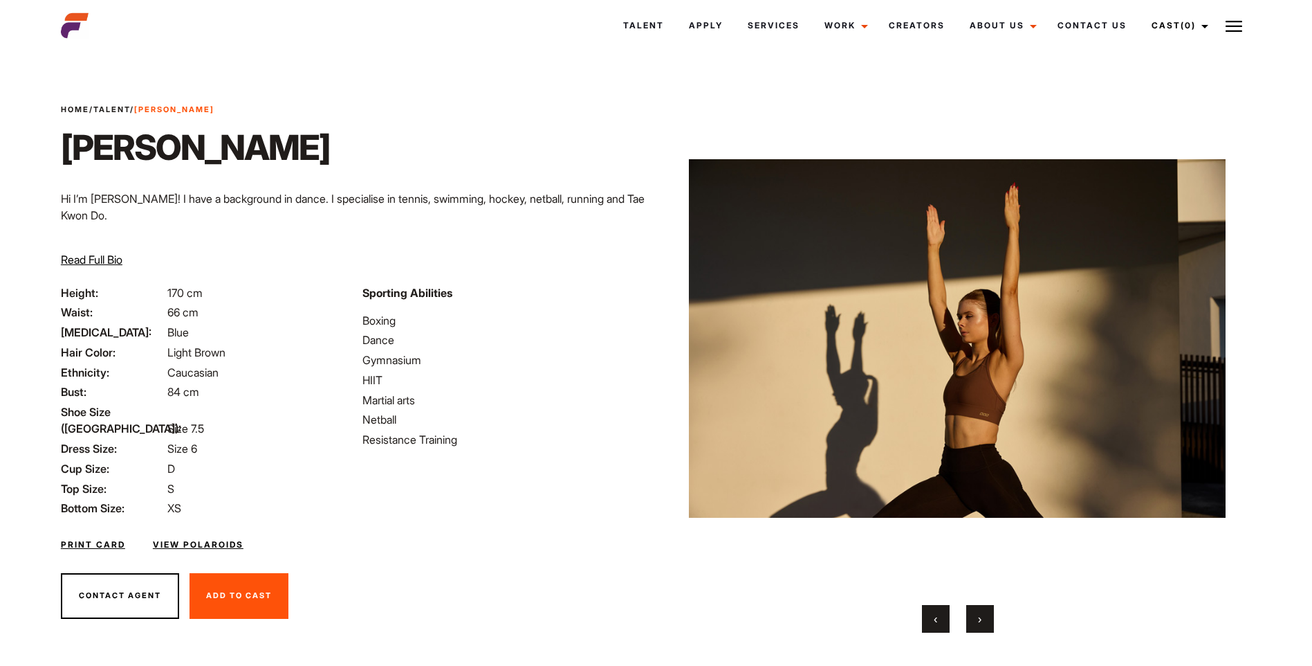
click at [984, 618] on button "›" at bounding box center [980, 619] width 28 height 28
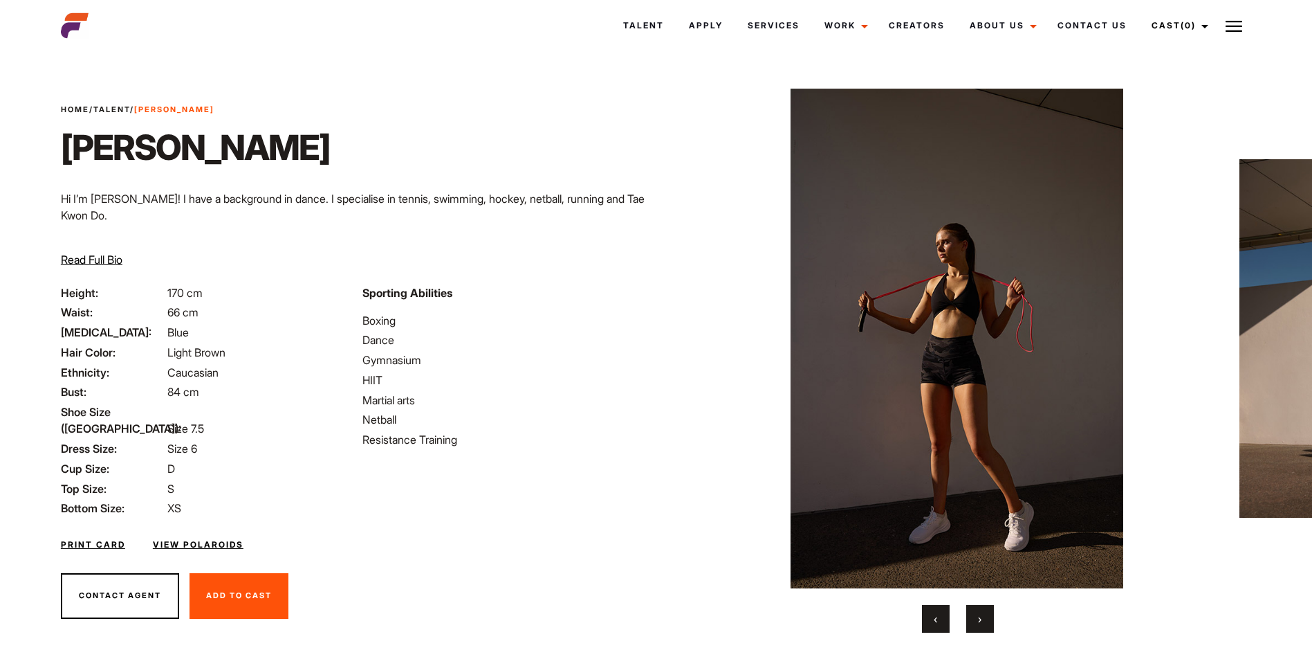
click at [984, 618] on button "›" at bounding box center [980, 619] width 28 height 28
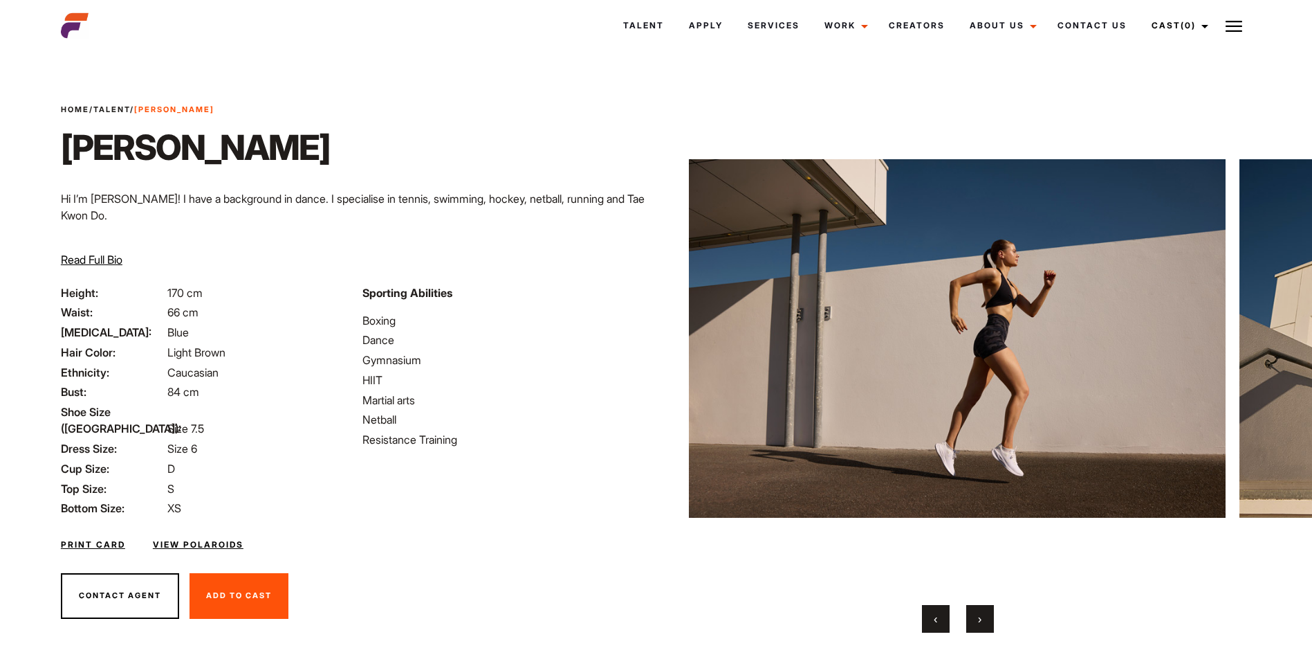
click at [984, 618] on button "›" at bounding box center [980, 619] width 28 height 28
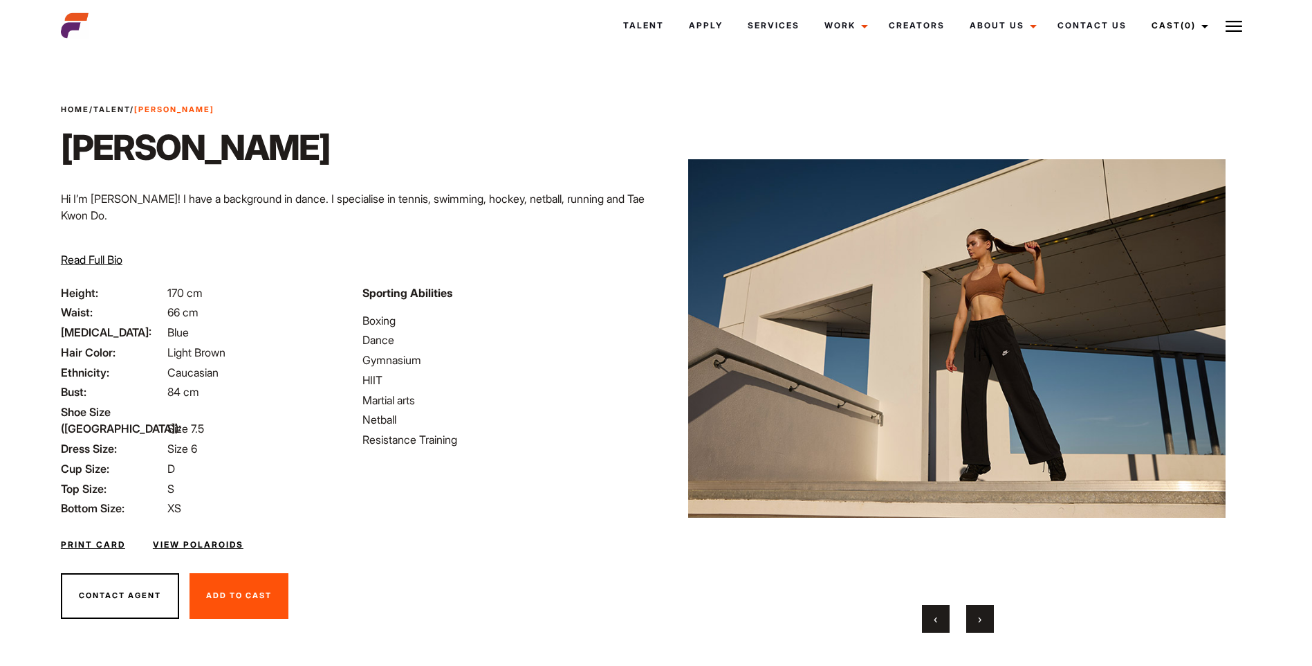
click at [984, 618] on button "›" at bounding box center [980, 619] width 28 height 28
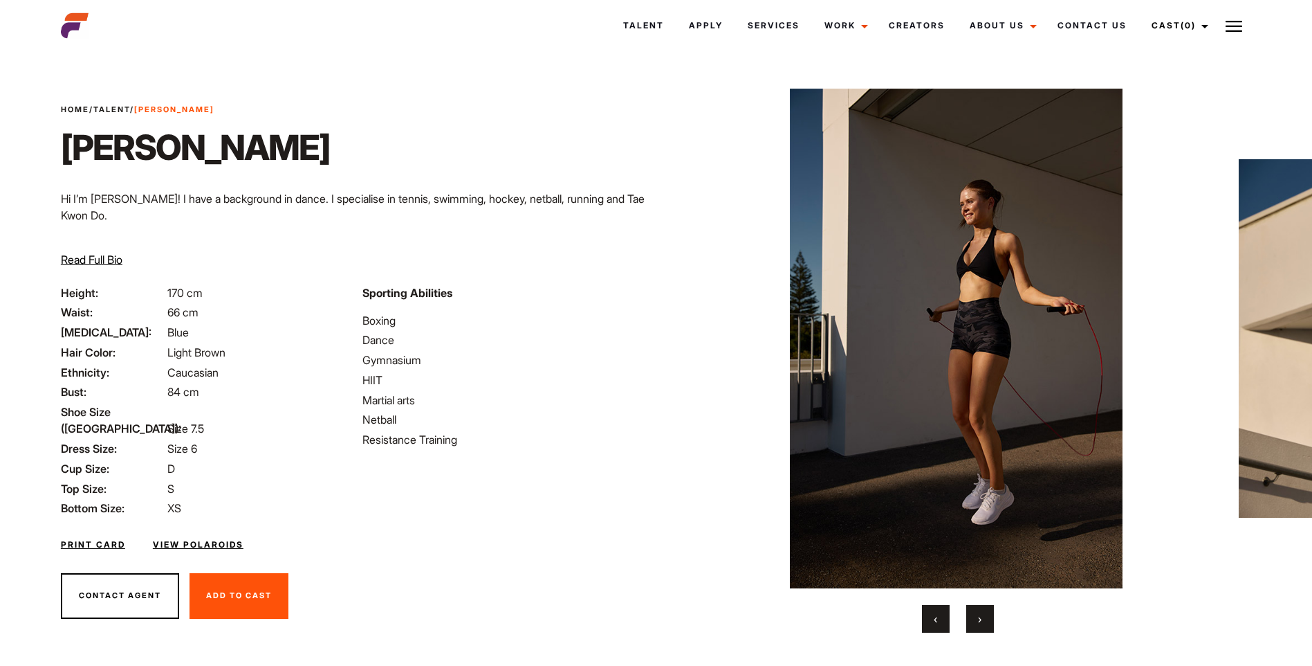
click at [984, 618] on button "›" at bounding box center [980, 619] width 28 height 28
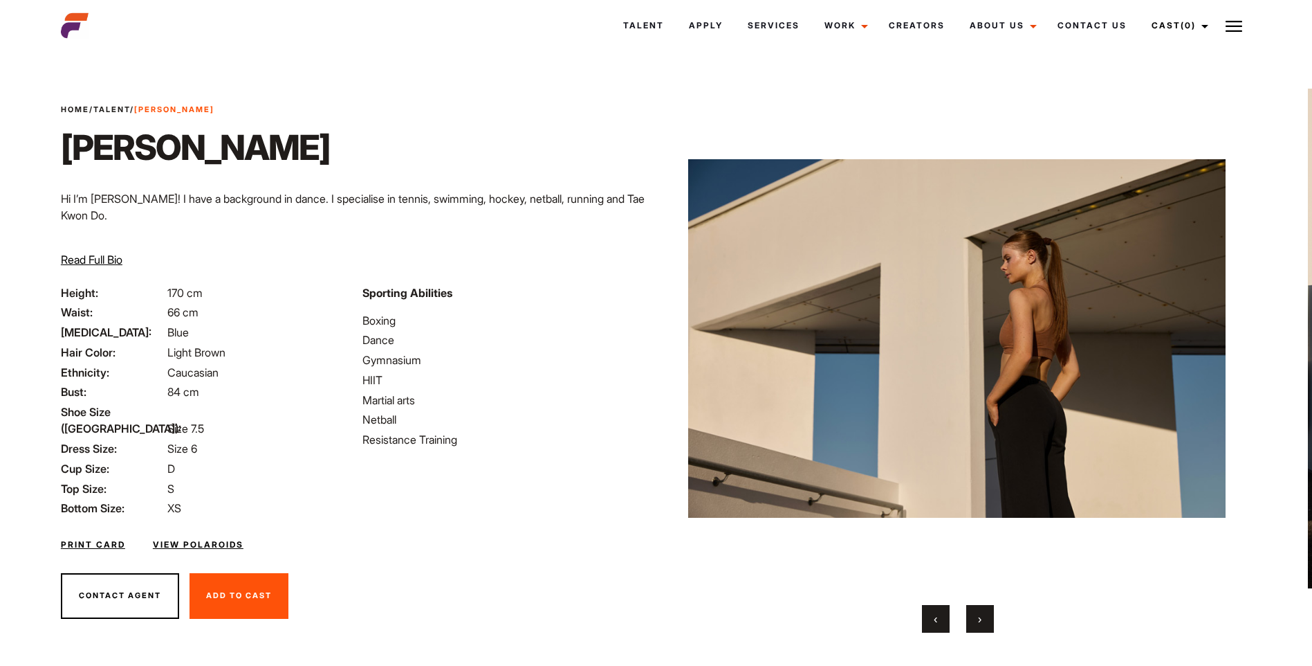
click at [984, 618] on button "›" at bounding box center [980, 619] width 28 height 28
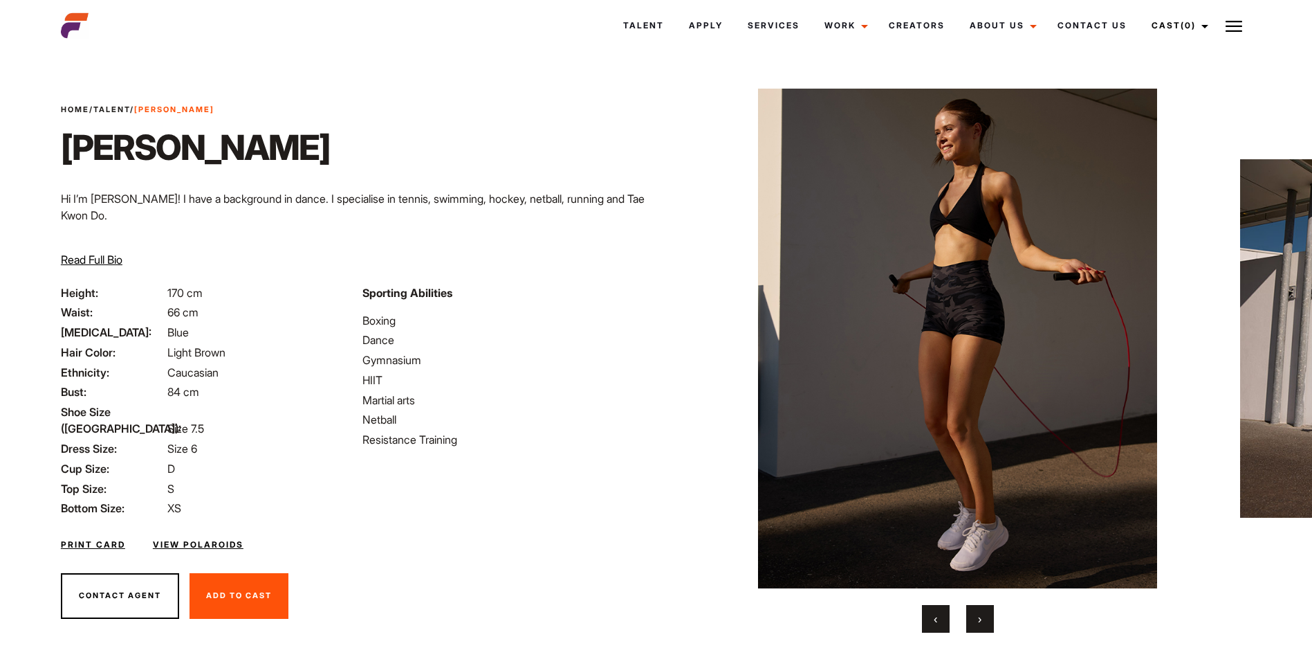
click at [984, 618] on button "›" at bounding box center [980, 619] width 28 height 28
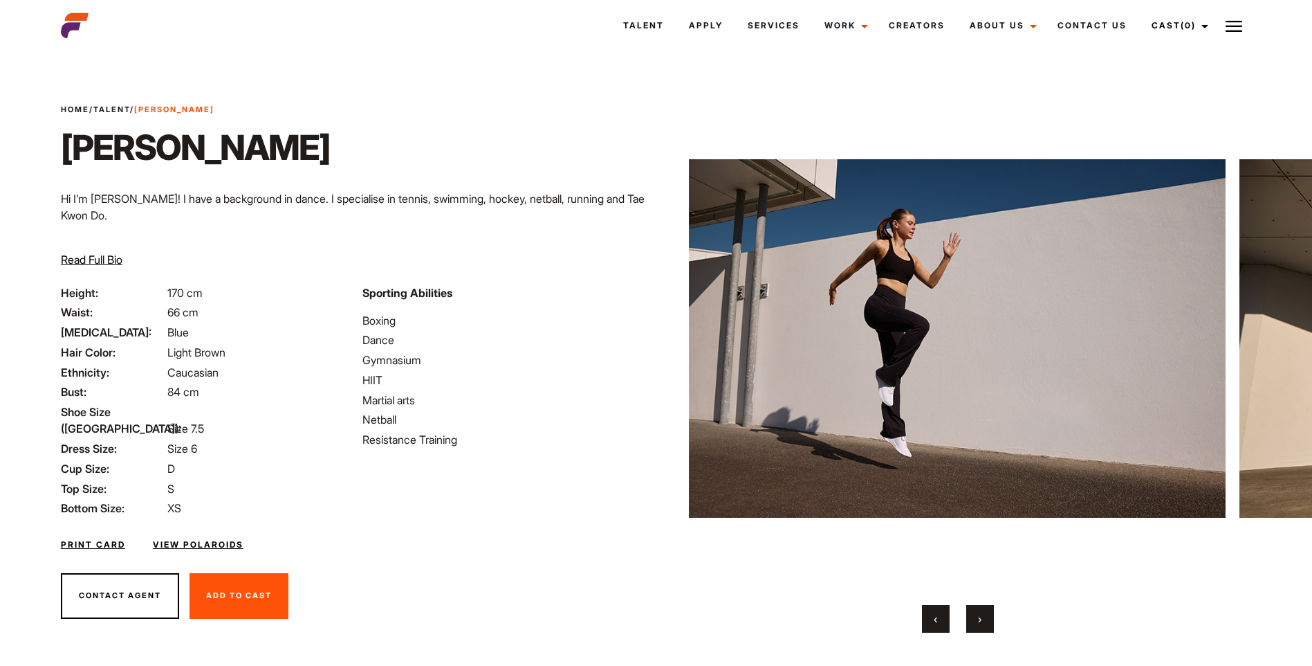
click at [202, 538] on link "View Polaroids" at bounding box center [198, 544] width 91 height 12
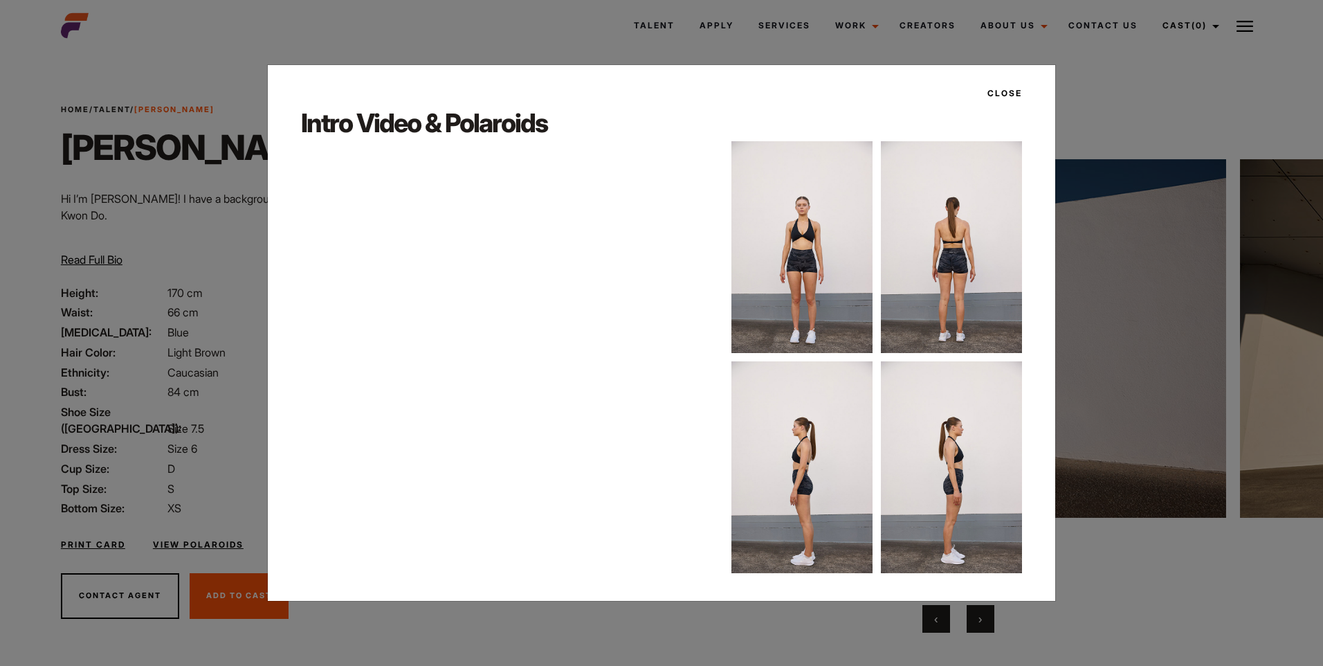
click at [816, 225] on img at bounding box center [801, 247] width 141 height 212
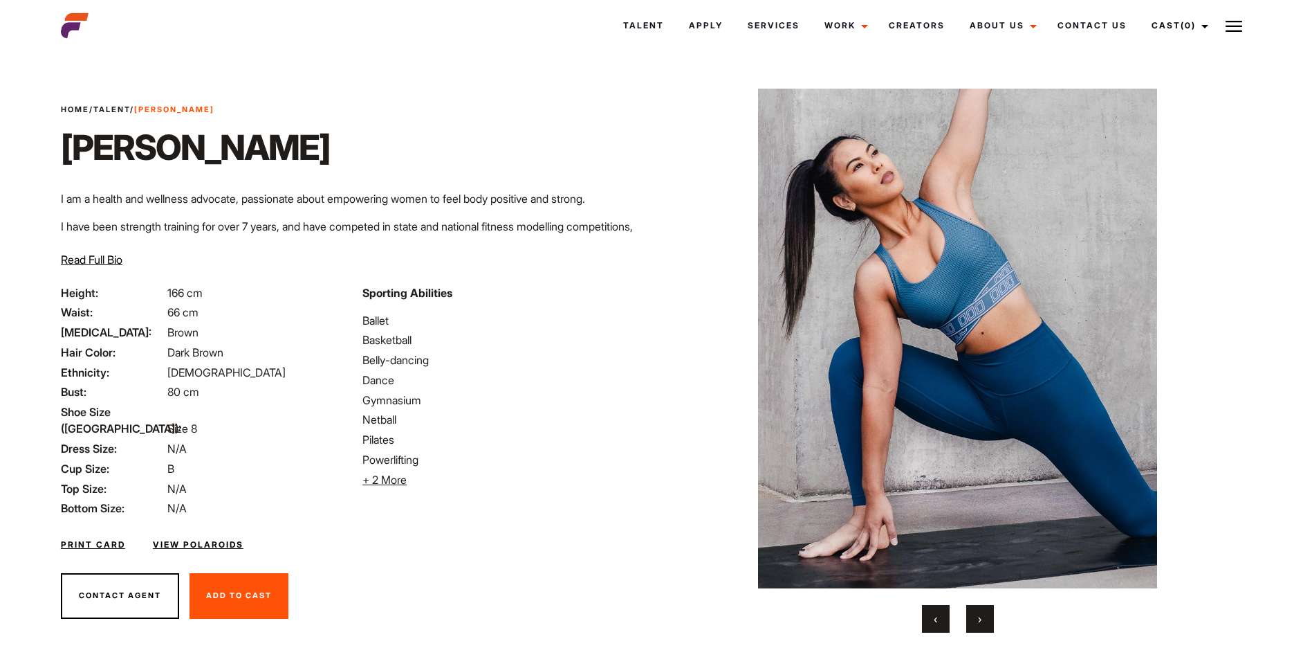
click at [989, 621] on button "›" at bounding box center [980, 619] width 28 height 28
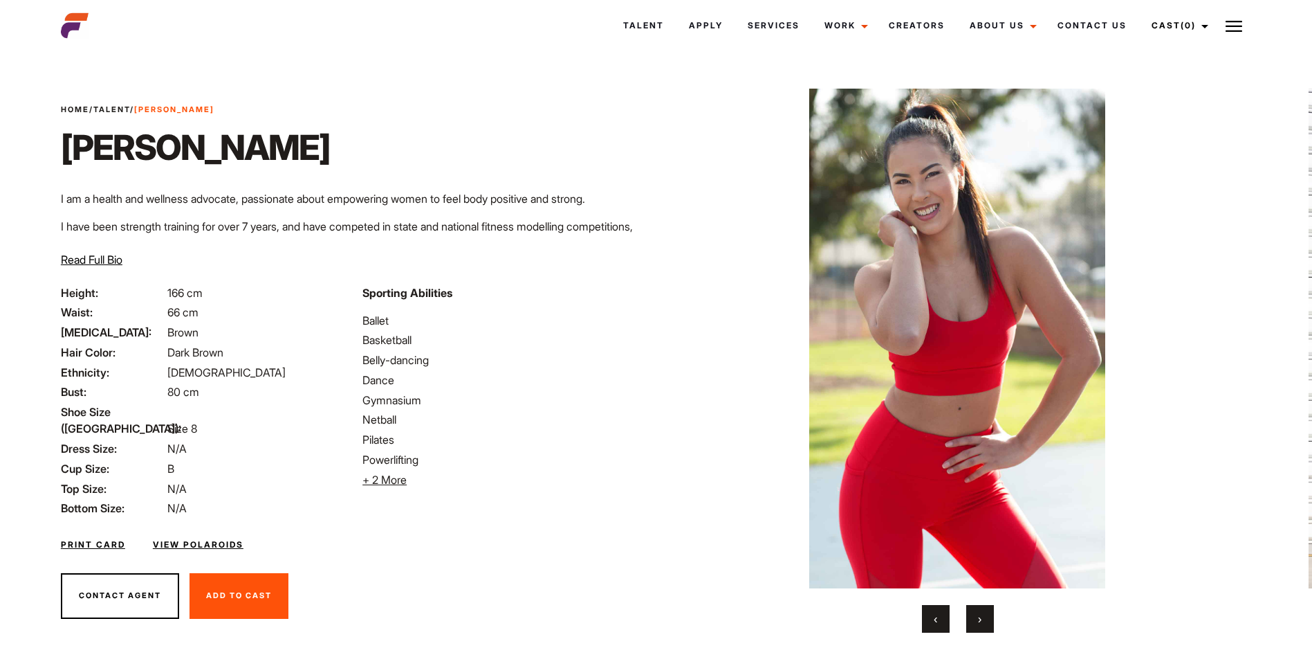
click at [989, 621] on button "›" at bounding box center [980, 619] width 28 height 28
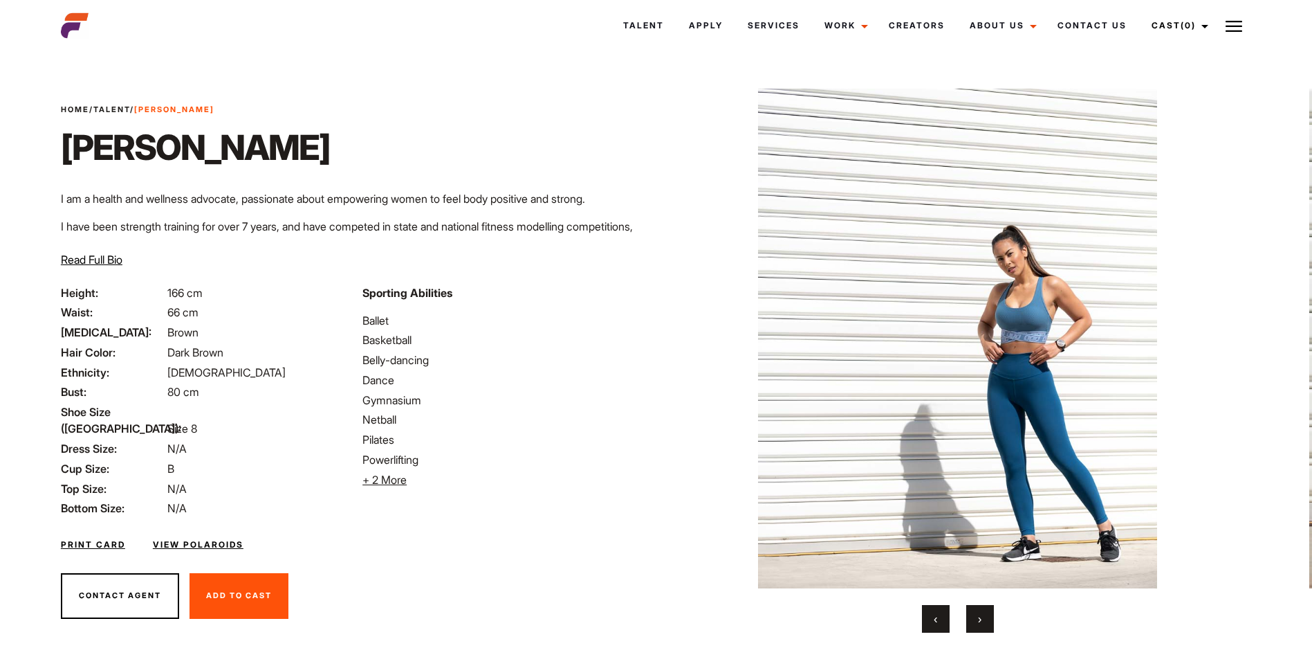
click at [989, 621] on button "›" at bounding box center [980, 619] width 28 height 28
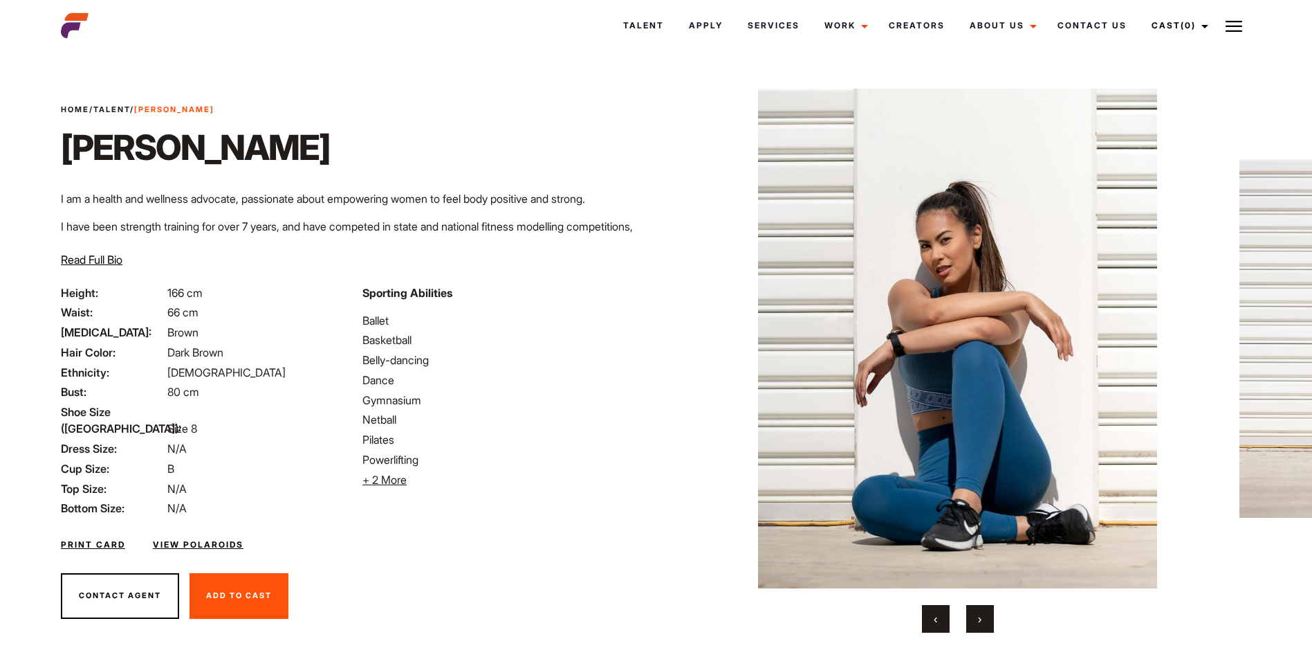
click at [989, 621] on button "›" at bounding box center [980, 619] width 28 height 28
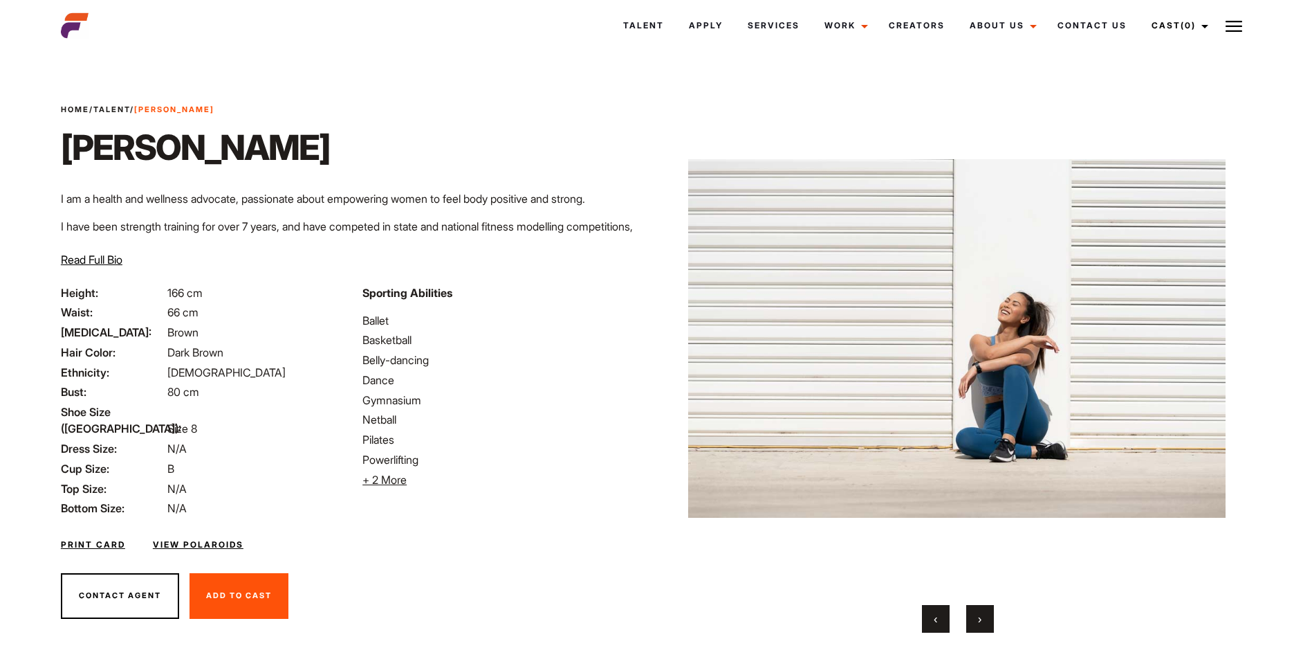
click at [989, 621] on button "›" at bounding box center [980, 619] width 28 height 28
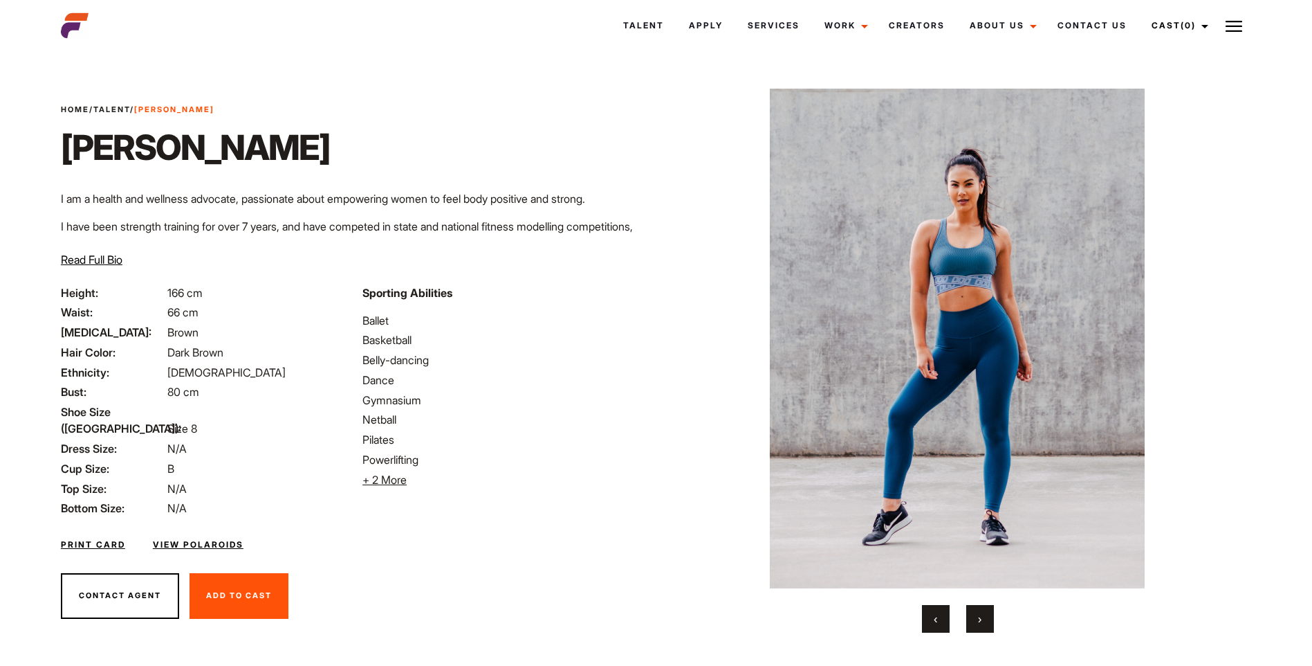
click at [989, 621] on button "›" at bounding box center [980, 619] width 28 height 28
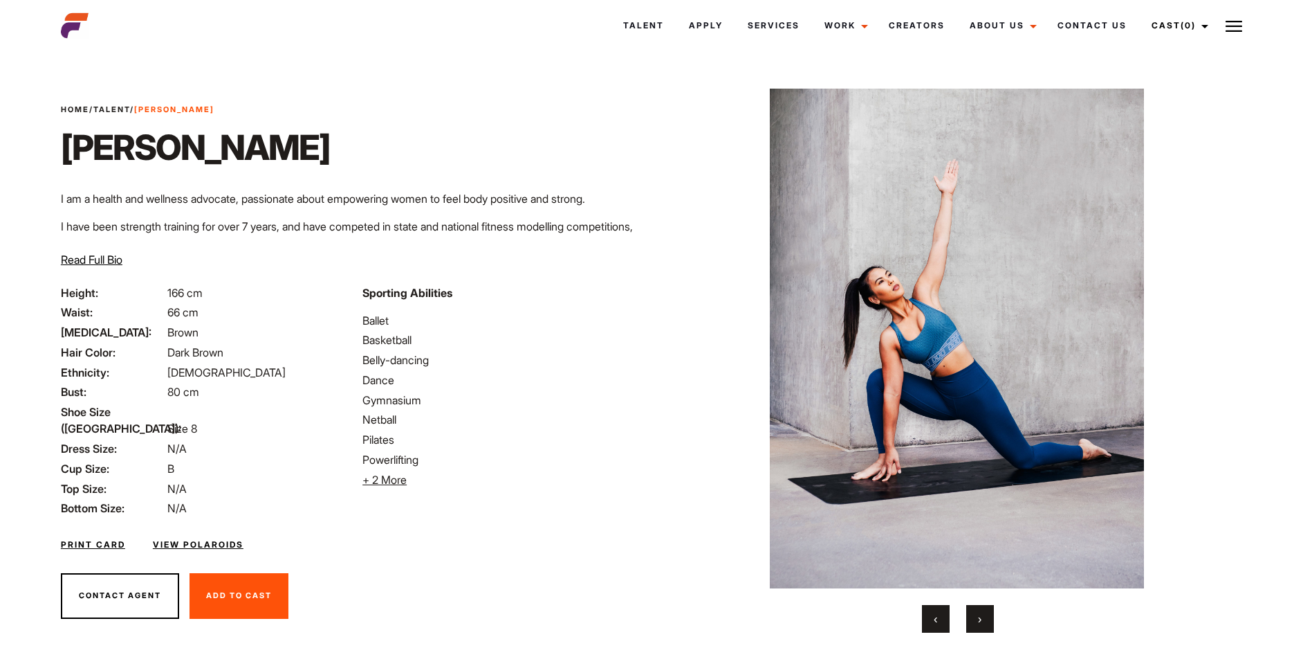
click at [989, 621] on button "›" at bounding box center [980, 619] width 28 height 28
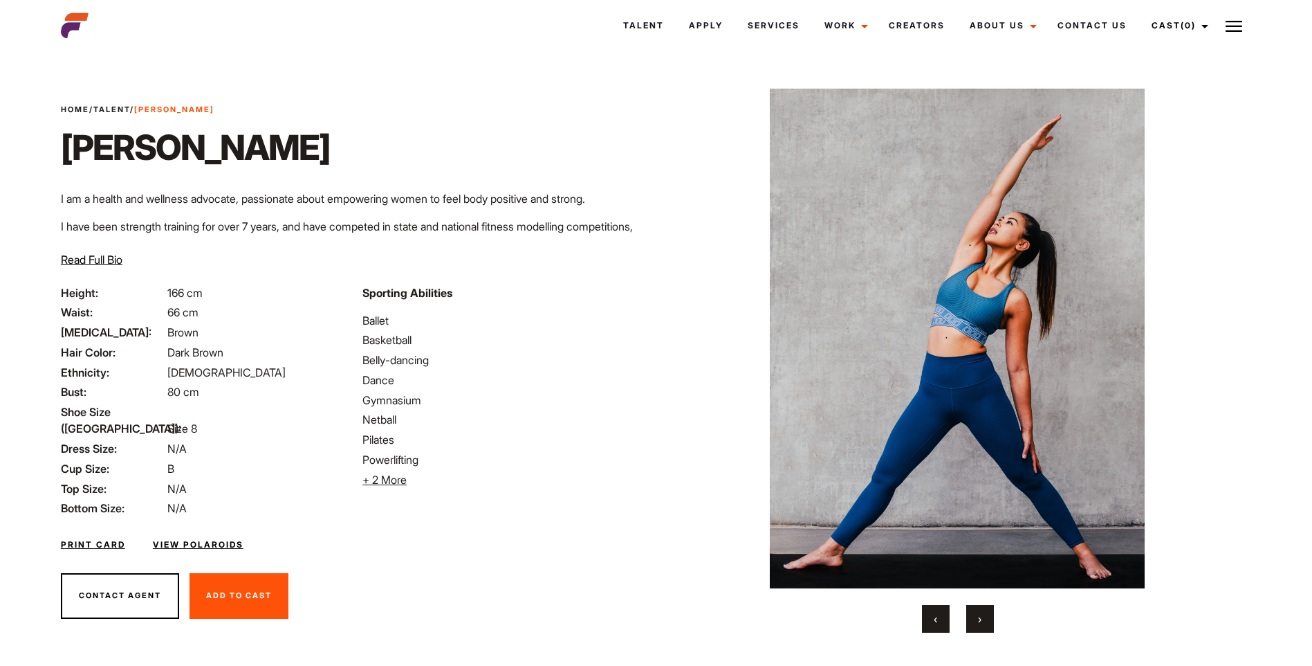
click at [989, 621] on button "›" at bounding box center [980, 619] width 28 height 28
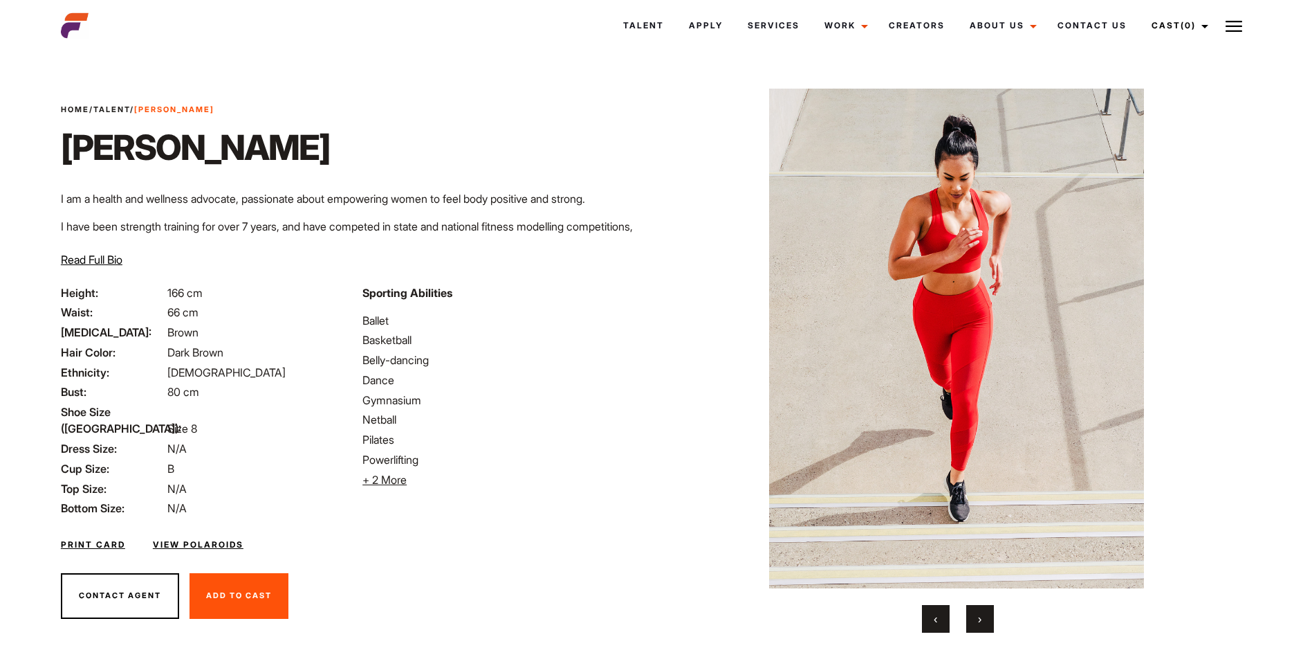
click at [989, 621] on button "›" at bounding box center [980, 619] width 28 height 28
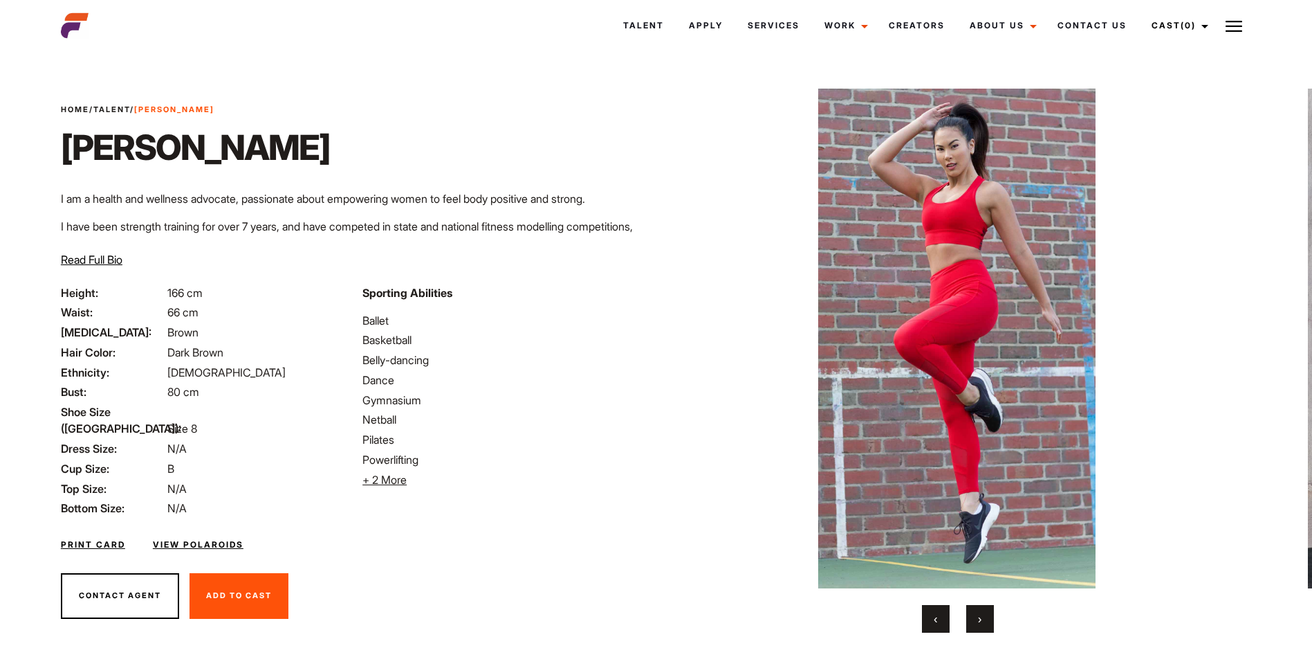
click at [989, 621] on button "›" at bounding box center [980, 619] width 28 height 28
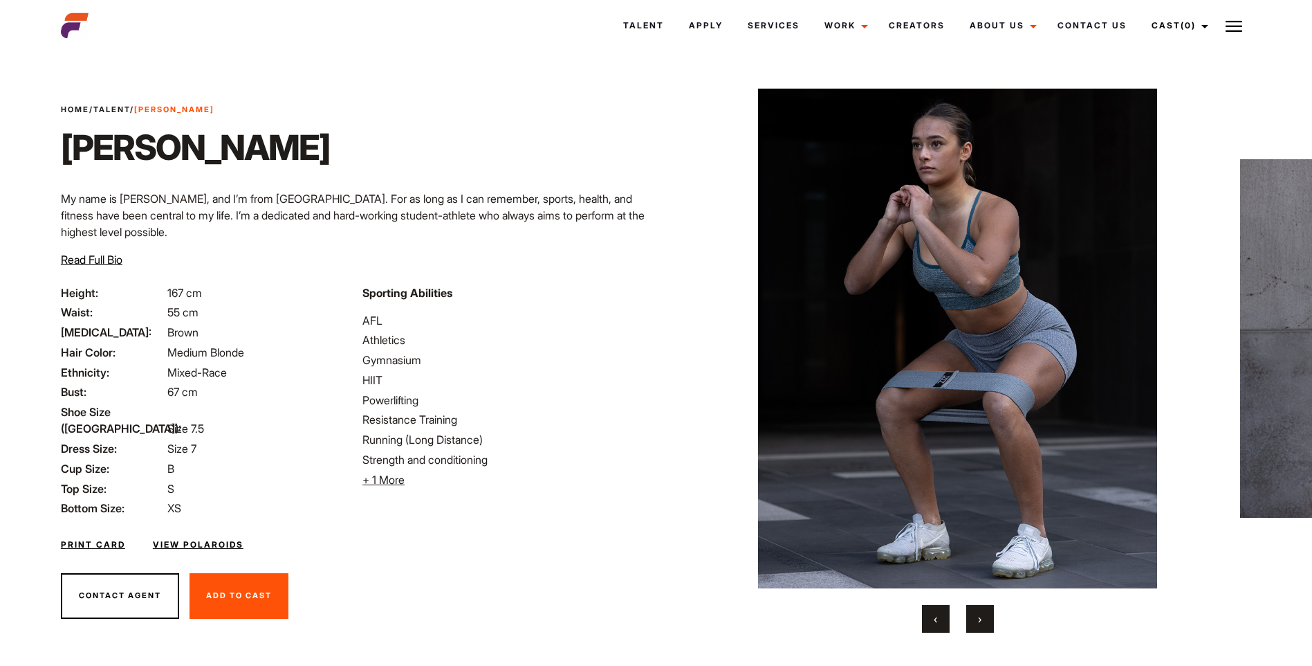
click at [978, 618] on span "›" at bounding box center [979, 619] width 3 height 14
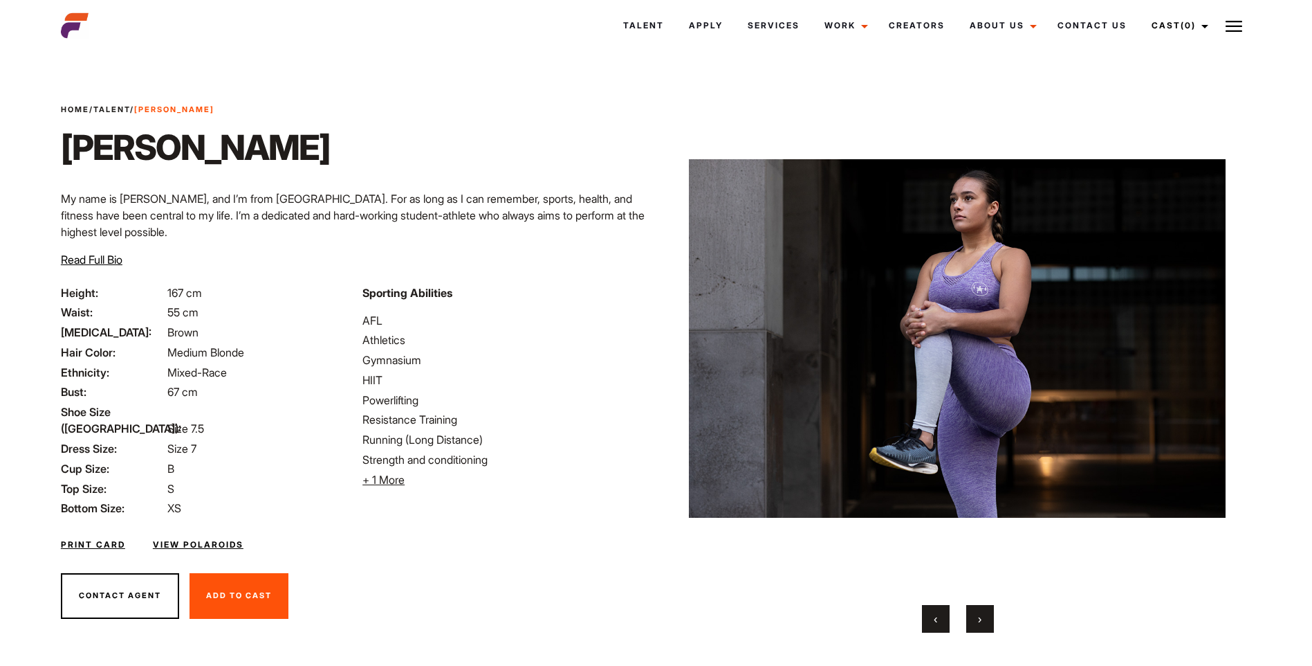
click at [978, 618] on span "›" at bounding box center [979, 619] width 3 height 14
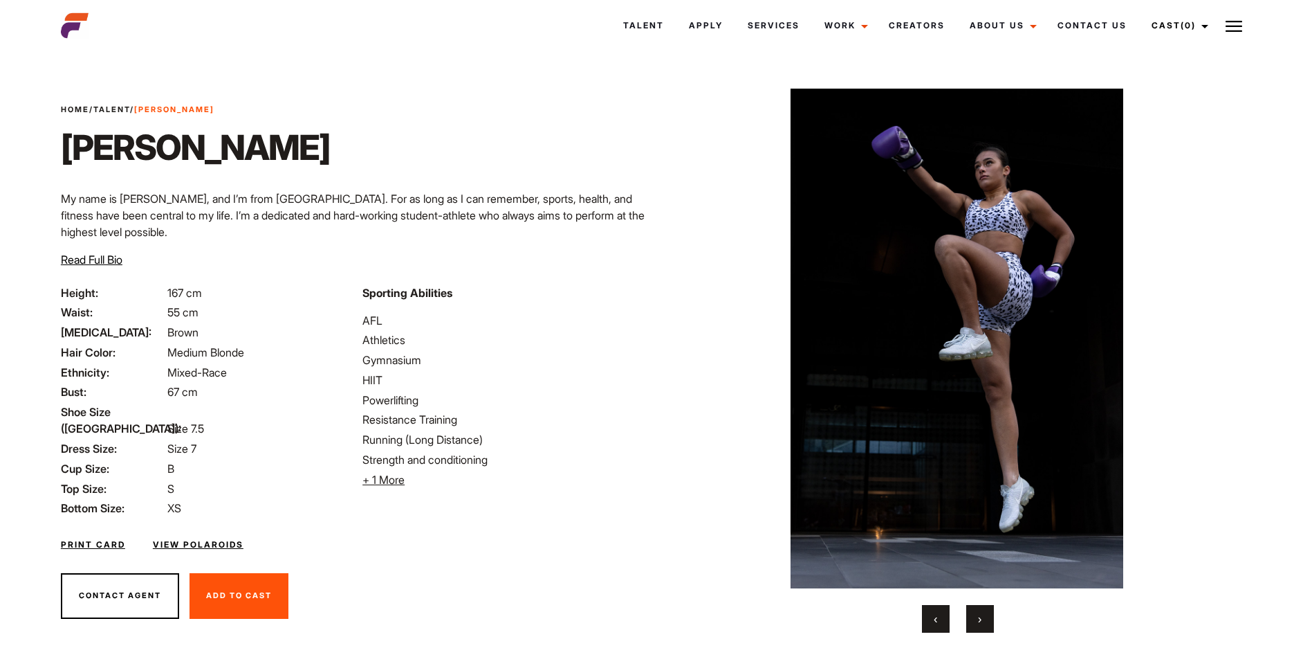
click at [978, 618] on span "›" at bounding box center [979, 619] width 3 height 14
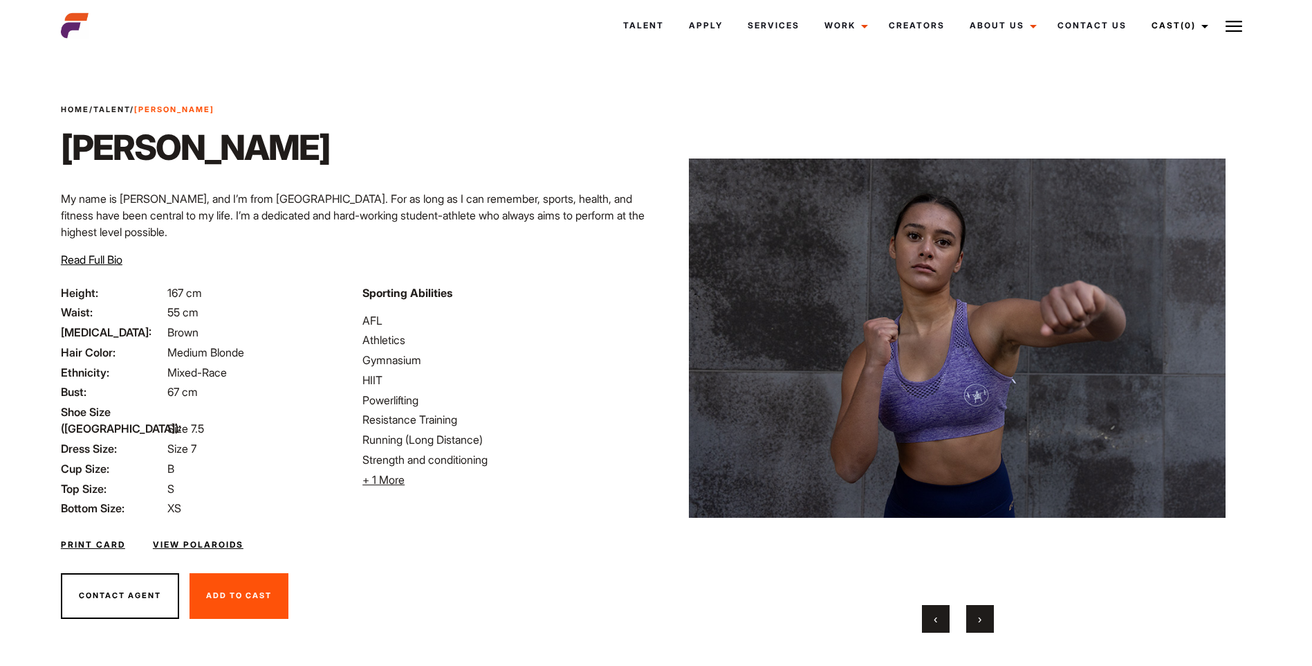
click at [978, 618] on span "›" at bounding box center [979, 619] width 3 height 14
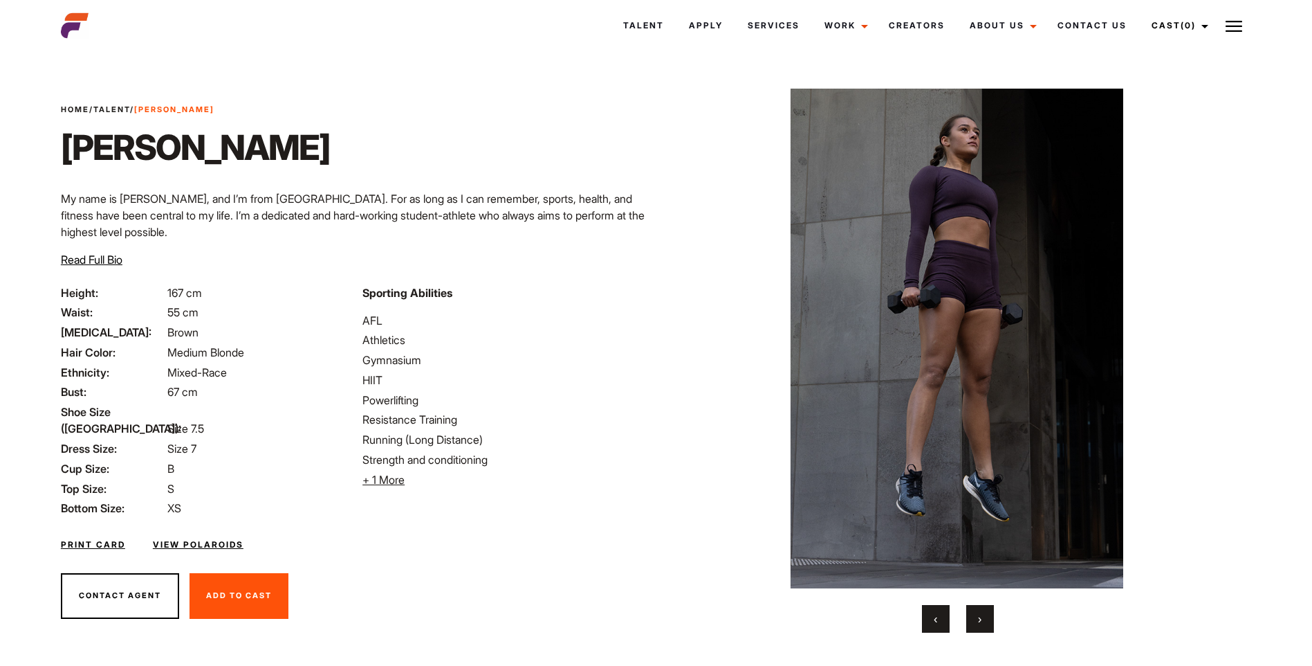
click at [978, 618] on span "›" at bounding box center [979, 619] width 3 height 14
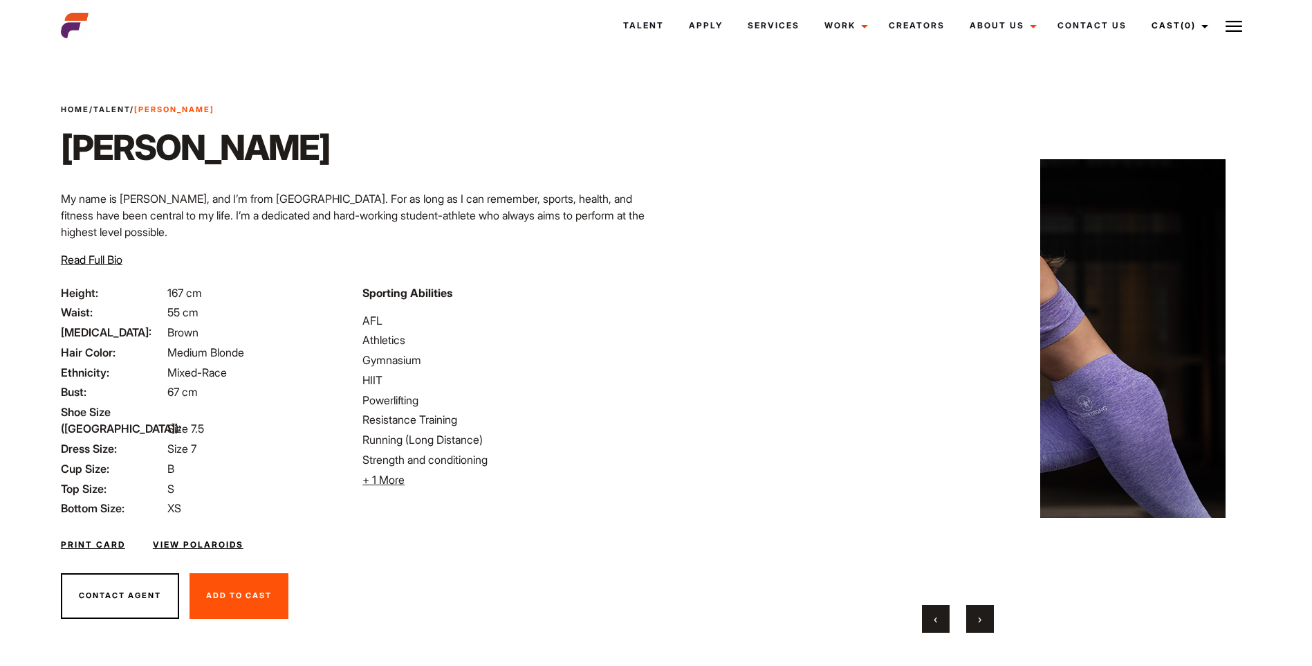
click at [978, 618] on span "›" at bounding box center [979, 619] width 3 height 14
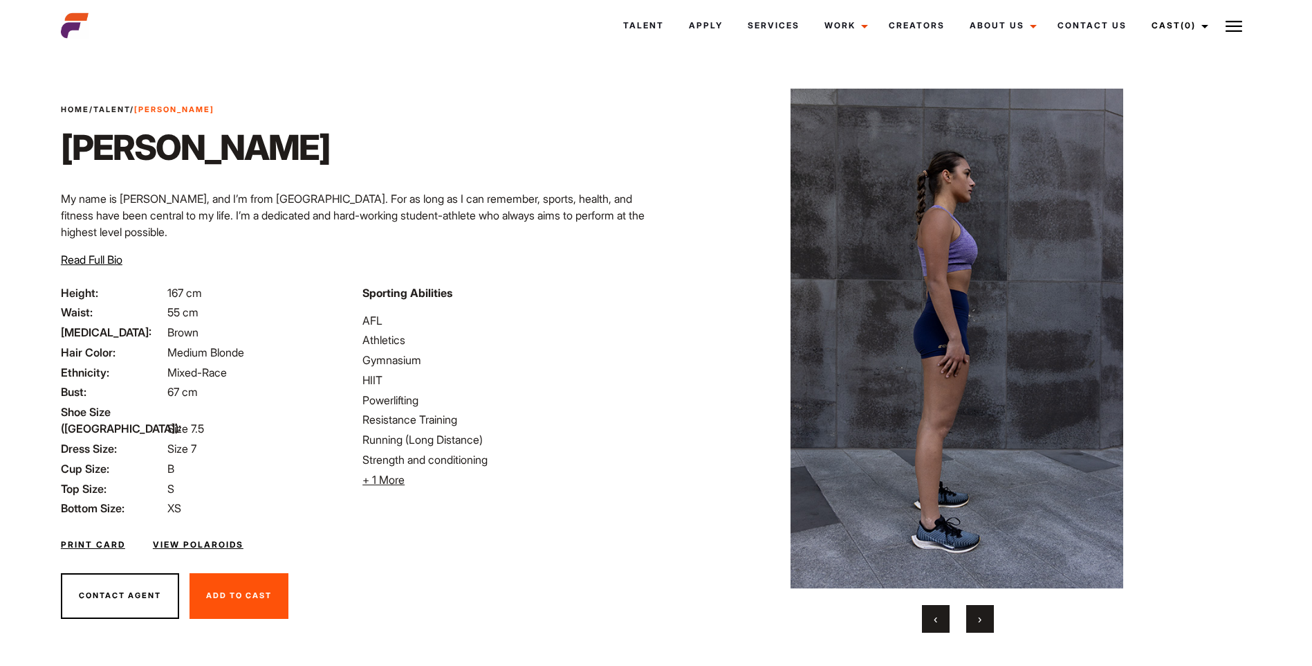
click at [978, 618] on button "›" at bounding box center [980, 619] width 28 height 28
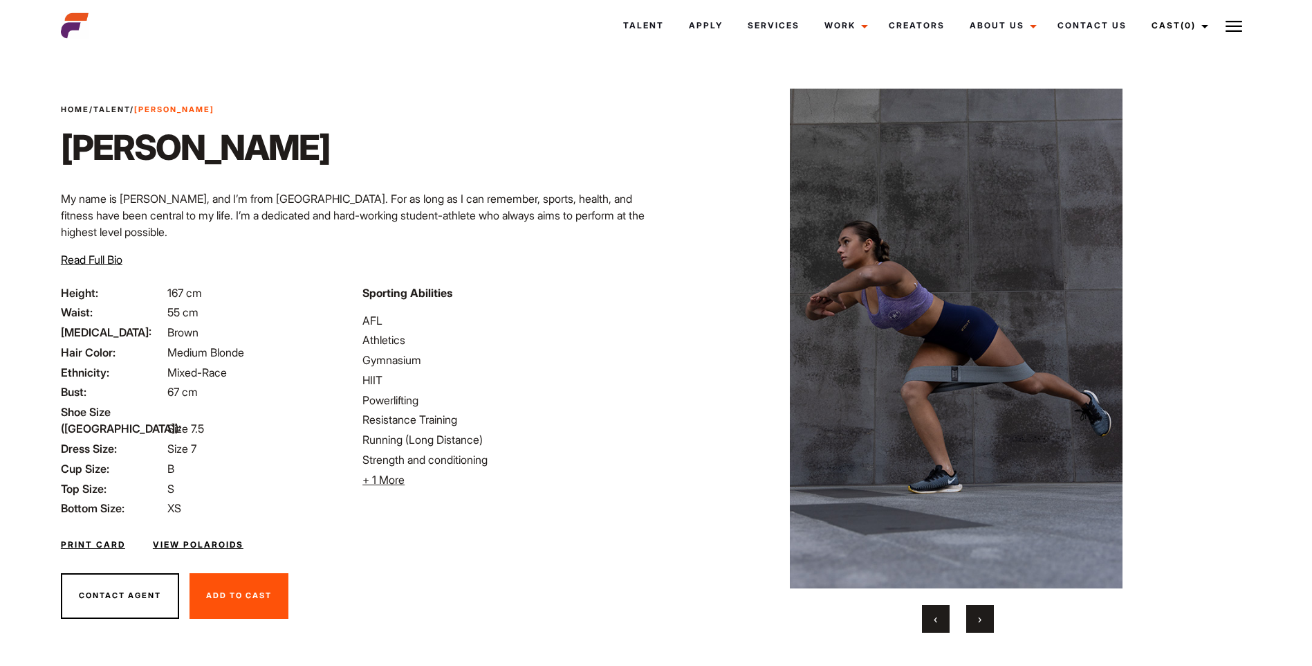
click at [978, 618] on button "›" at bounding box center [980, 619] width 28 height 28
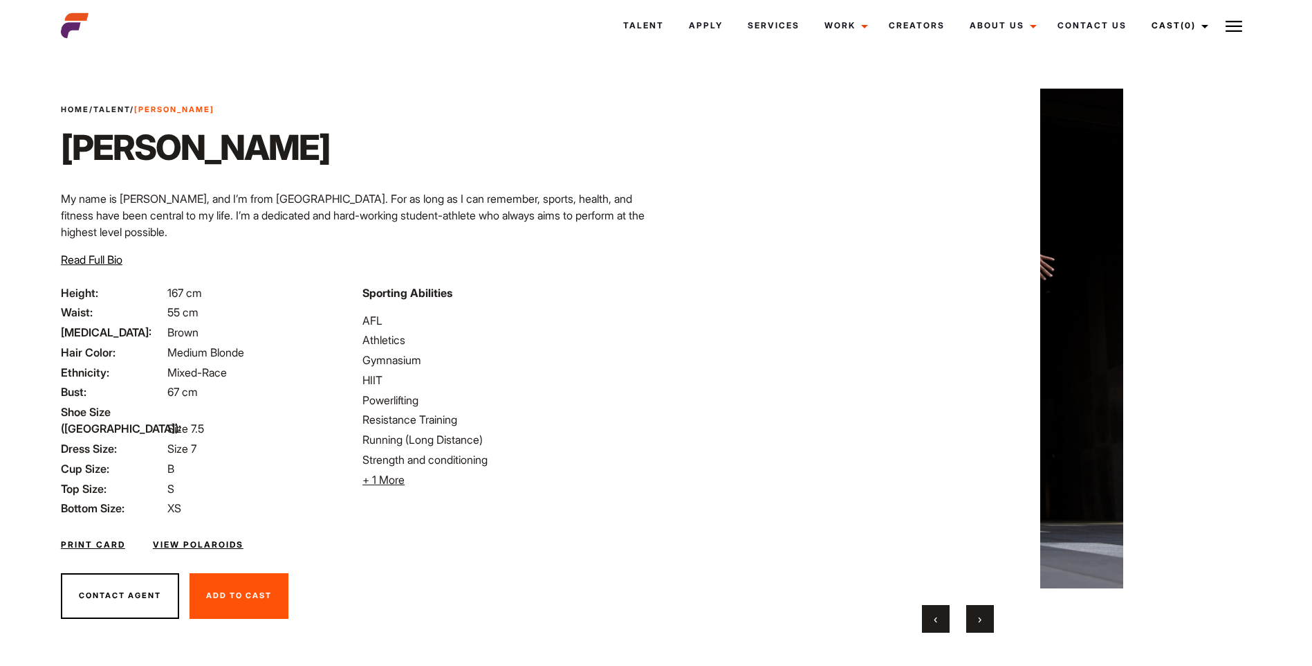
click at [977, 618] on button "›" at bounding box center [980, 619] width 28 height 28
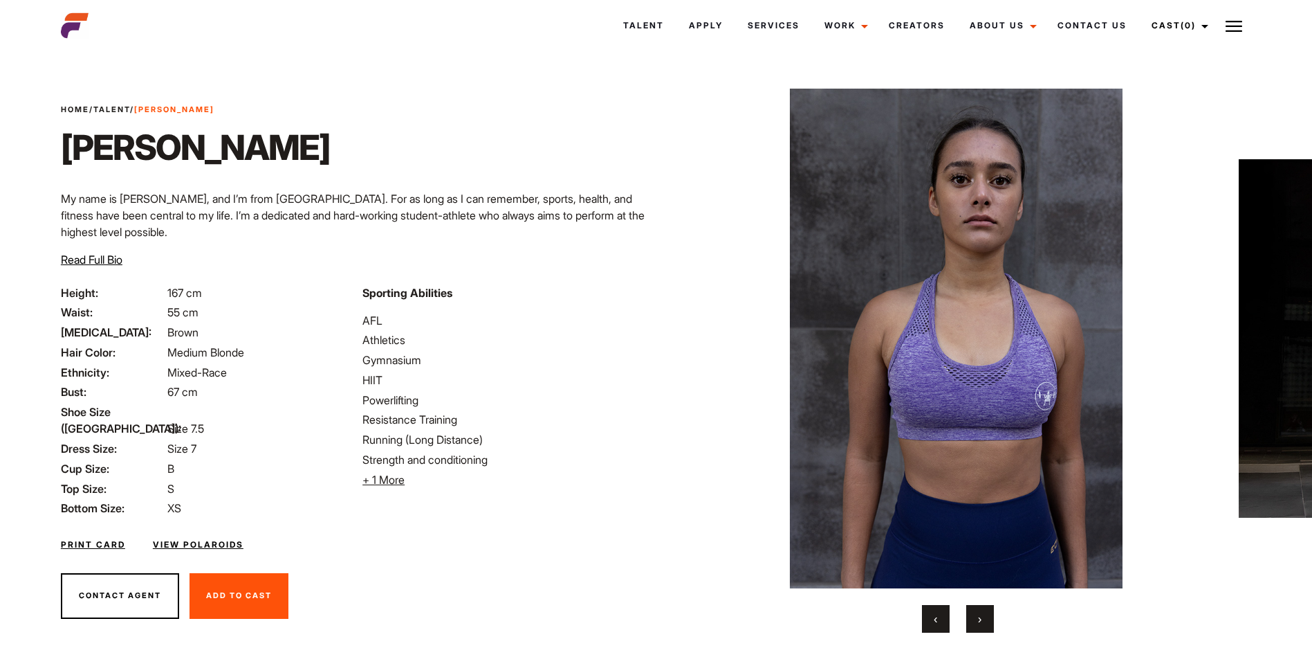
click at [977, 618] on button "›" at bounding box center [980, 619] width 28 height 28
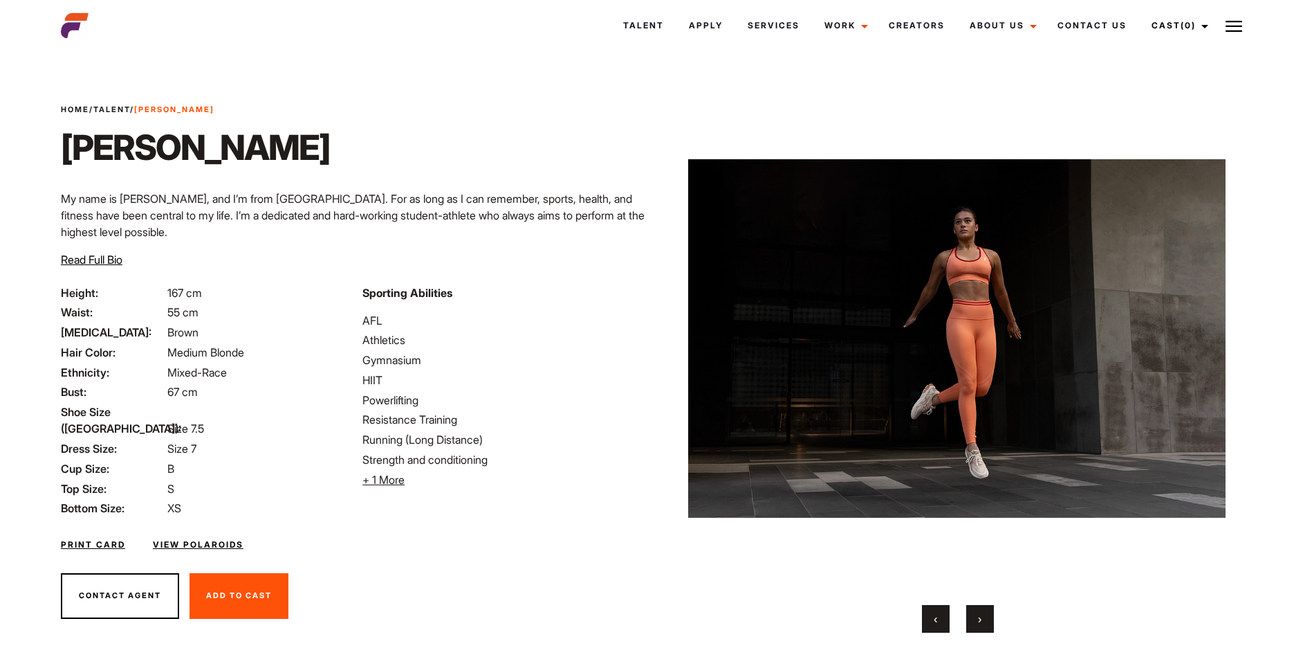
click at [976, 618] on button "›" at bounding box center [980, 619] width 28 height 28
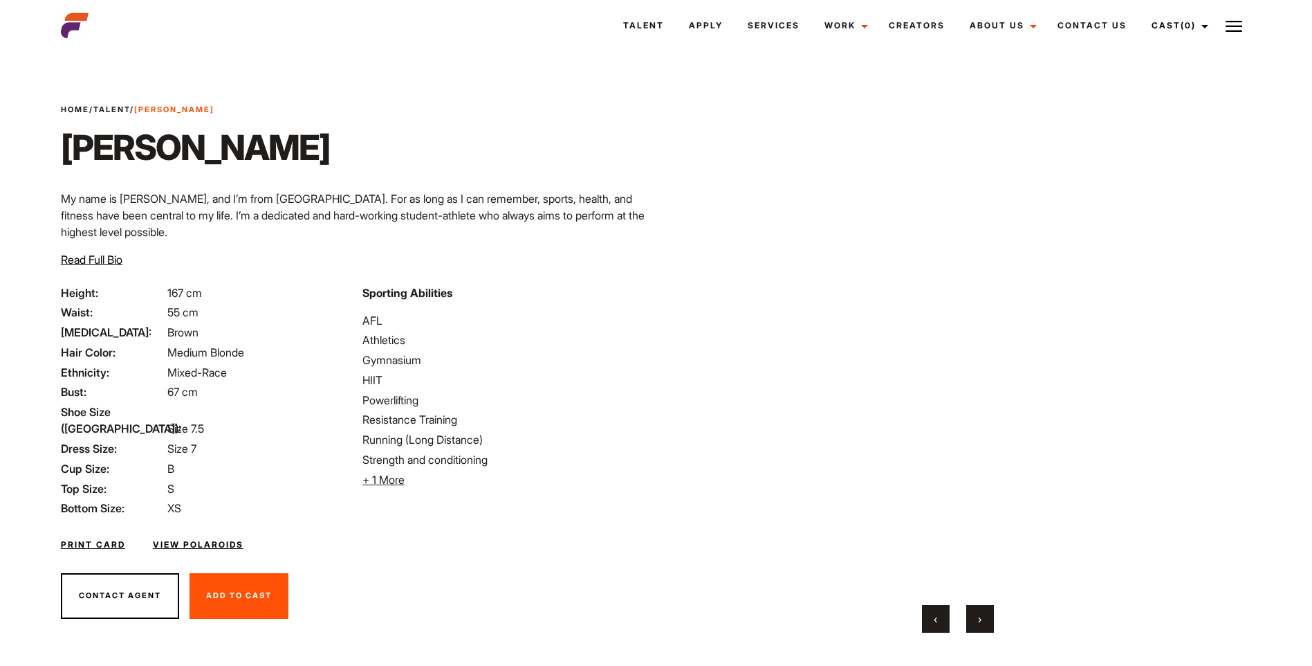
click at [976, 618] on button "›" at bounding box center [980, 619] width 28 height 28
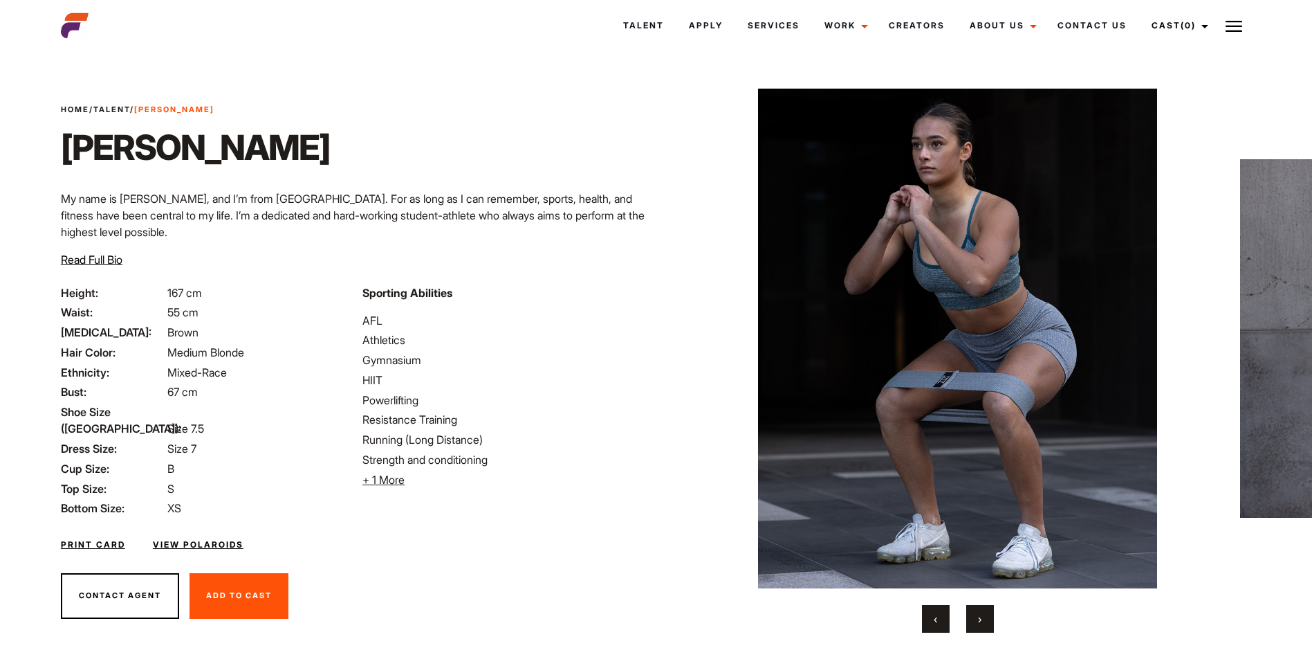
click at [976, 618] on button "›" at bounding box center [980, 619] width 28 height 28
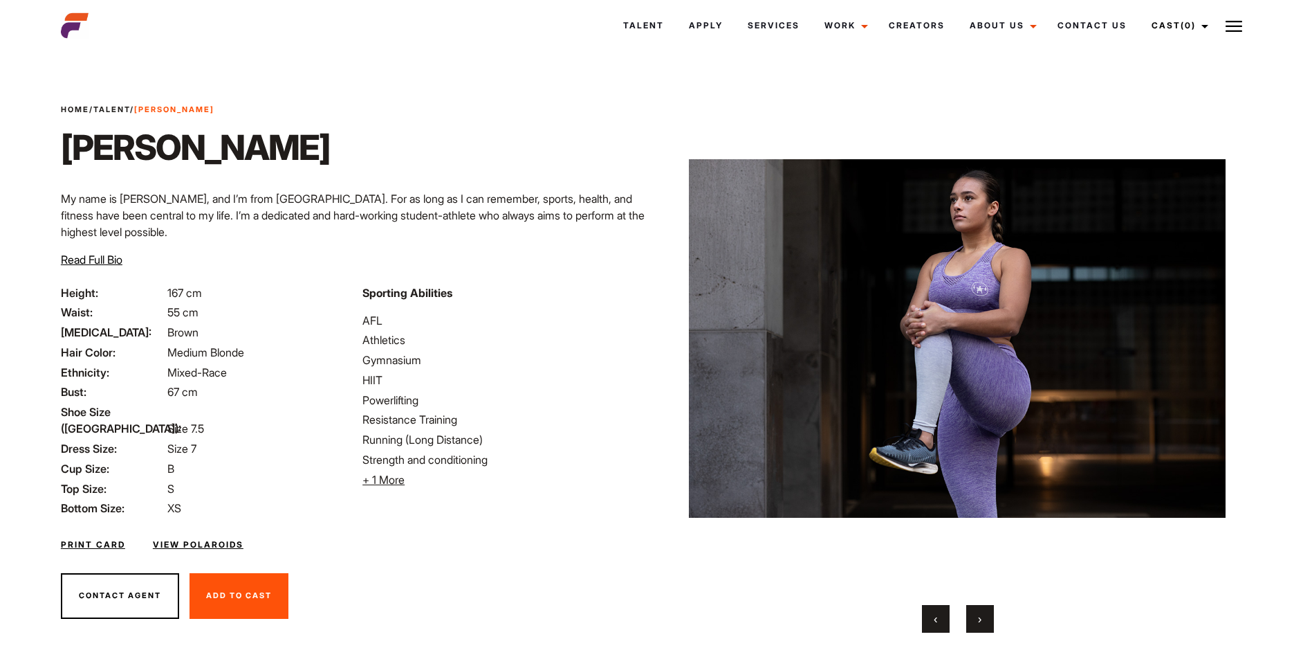
click at [218, 538] on link "View Polaroids" at bounding box center [198, 544] width 91 height 12
